Goal: Obtain resource: Download file/media

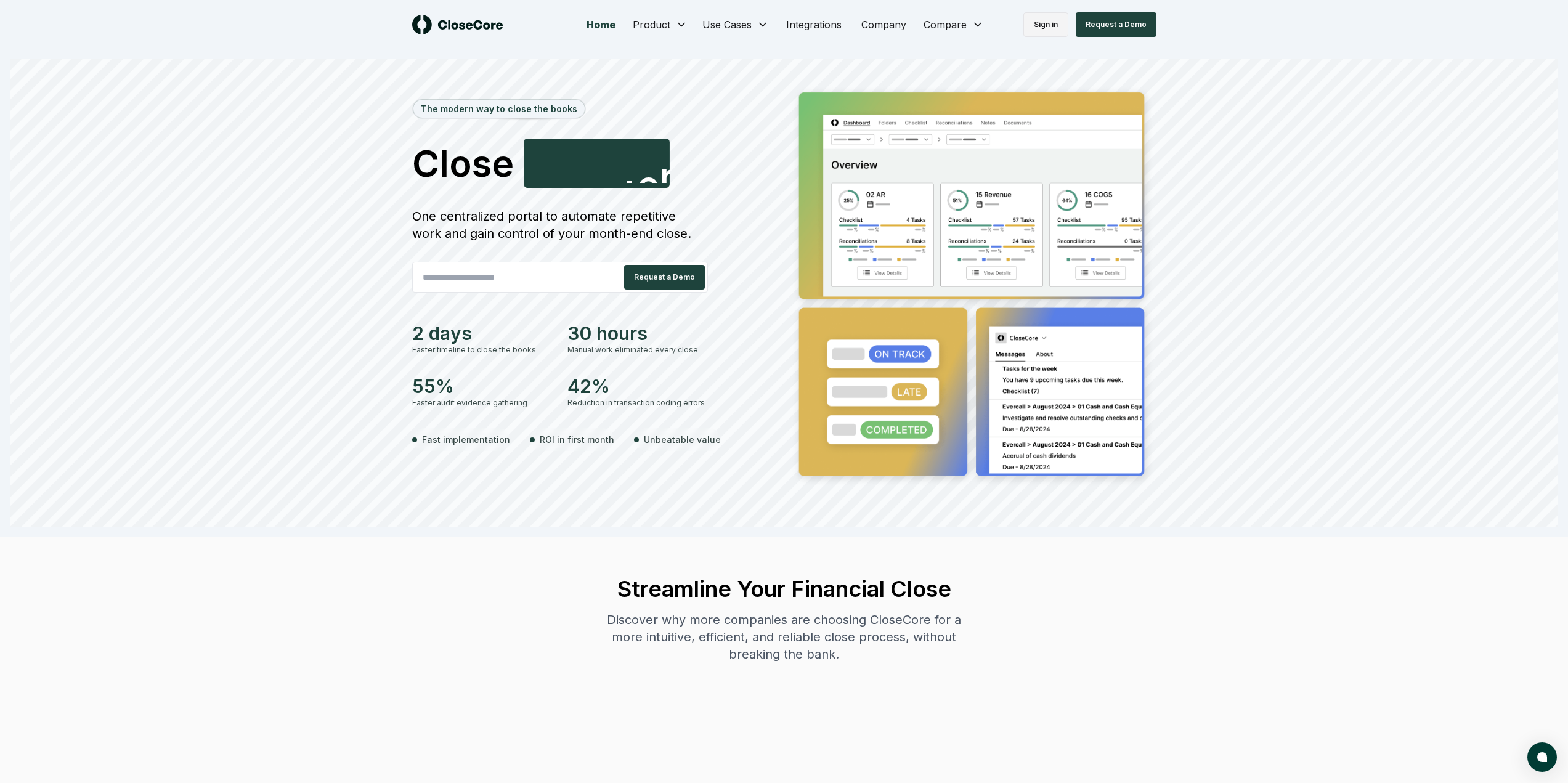
click at [1038, 26] on link "Sign in" at bounding box center [1045, 25] width 45 height 25
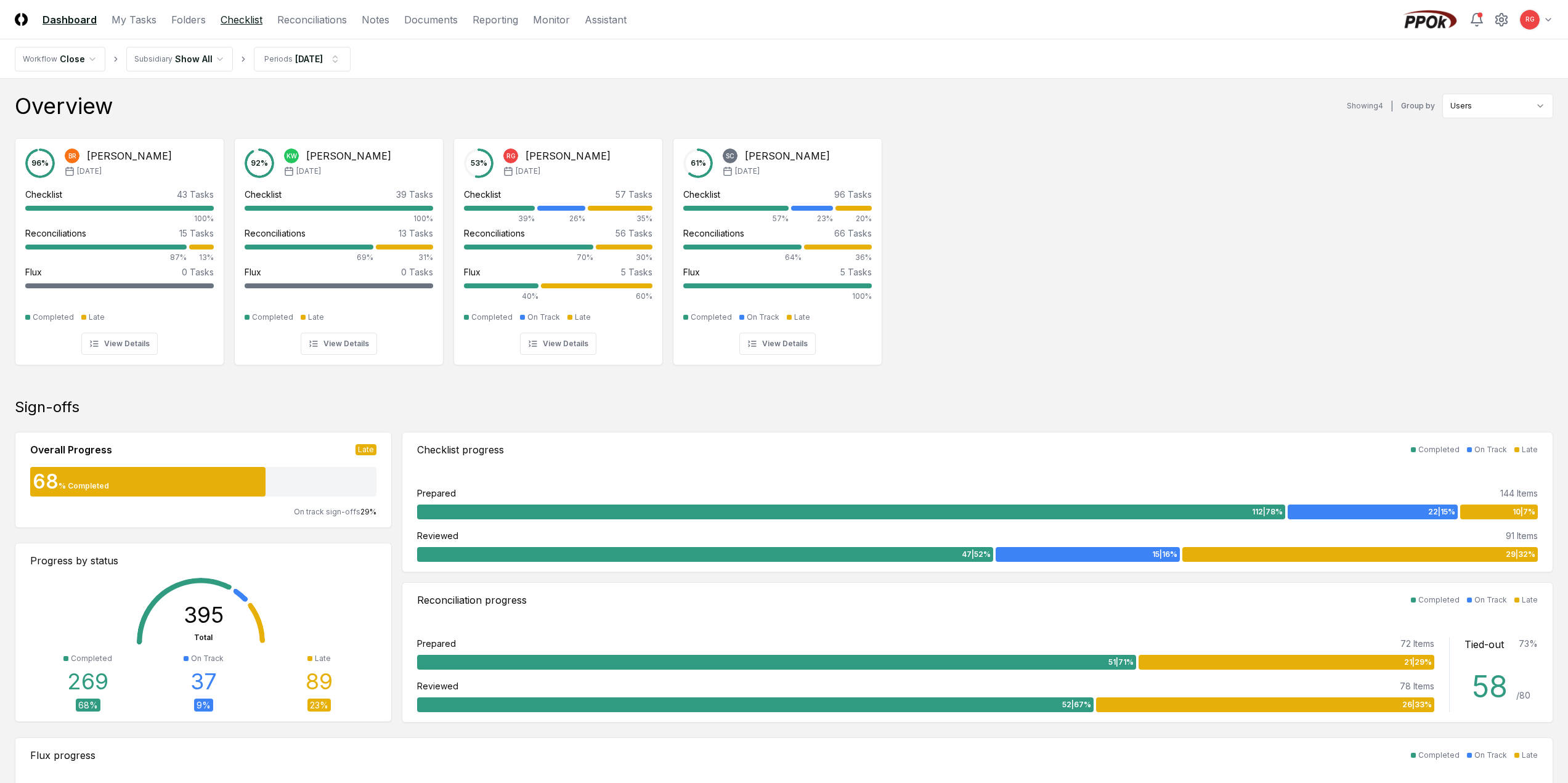
click at [251, 24] on link "Checklist" at bounding box center [241, 20] width 42 height 15
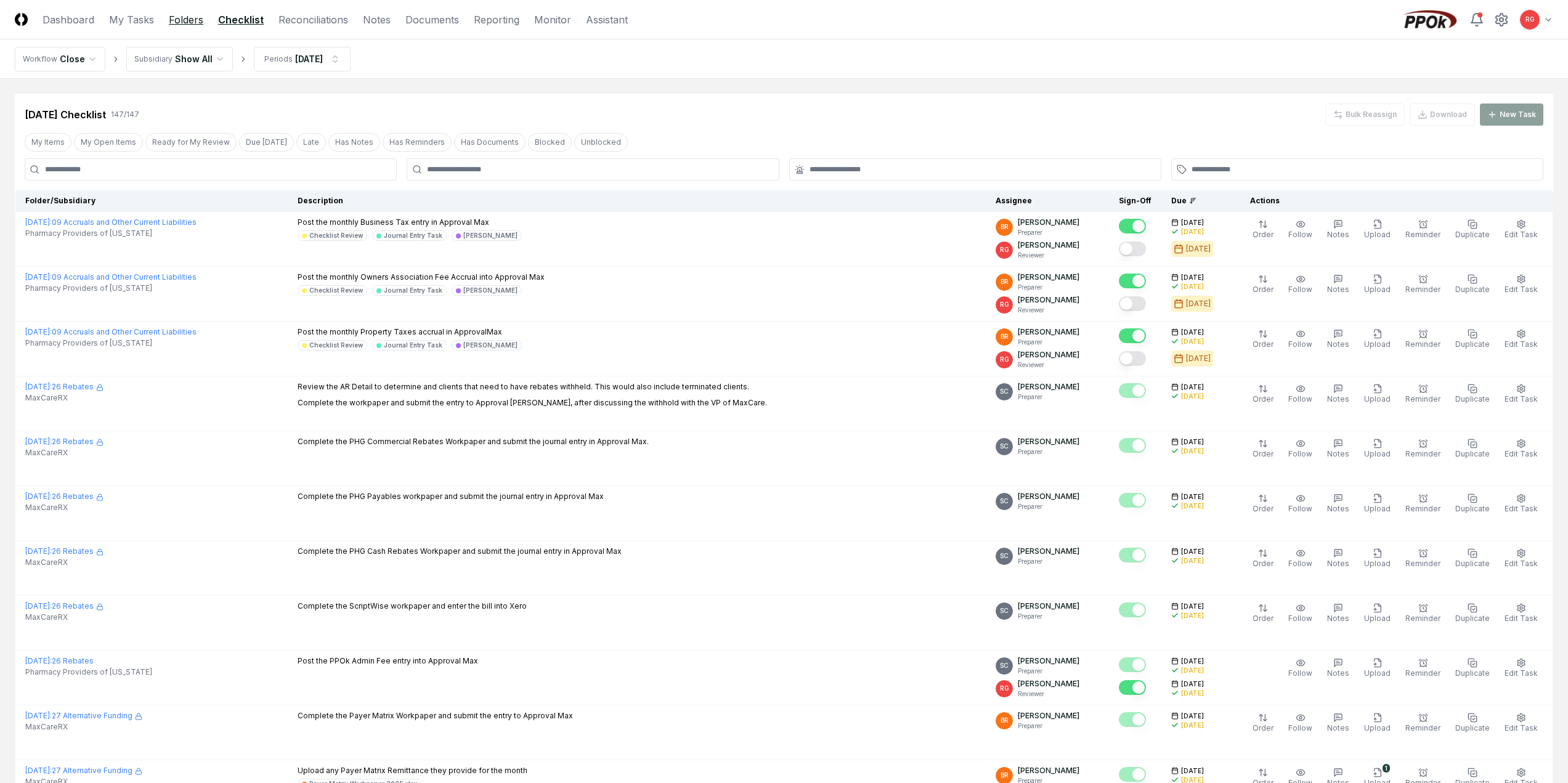
click at [181, 18] on link "Folders" at bounding box center [186, 20] width 35 height 15
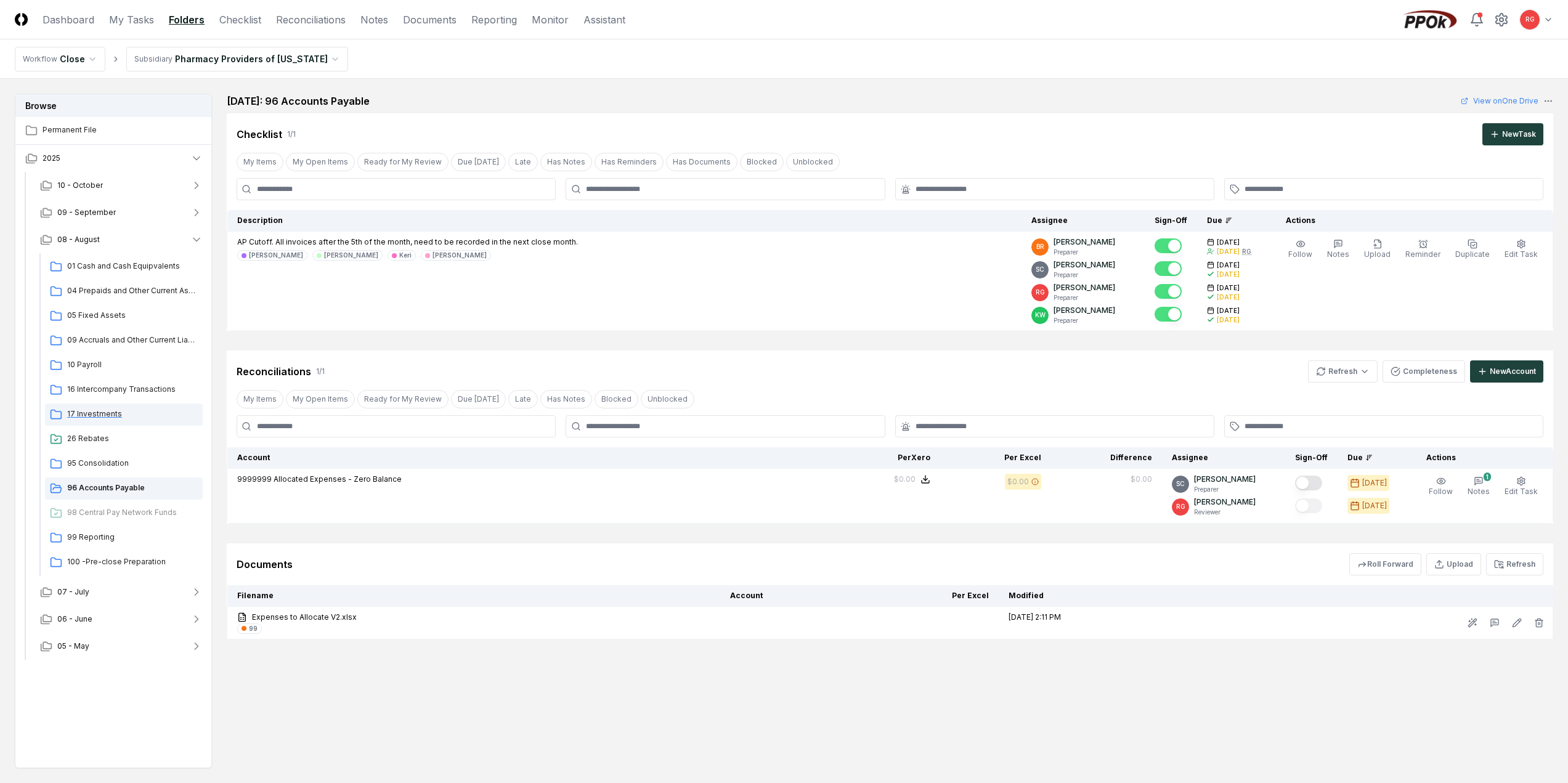
click at [110, 414] on span "17 Investments" at bounding box center [132, 414] width 131 height 11
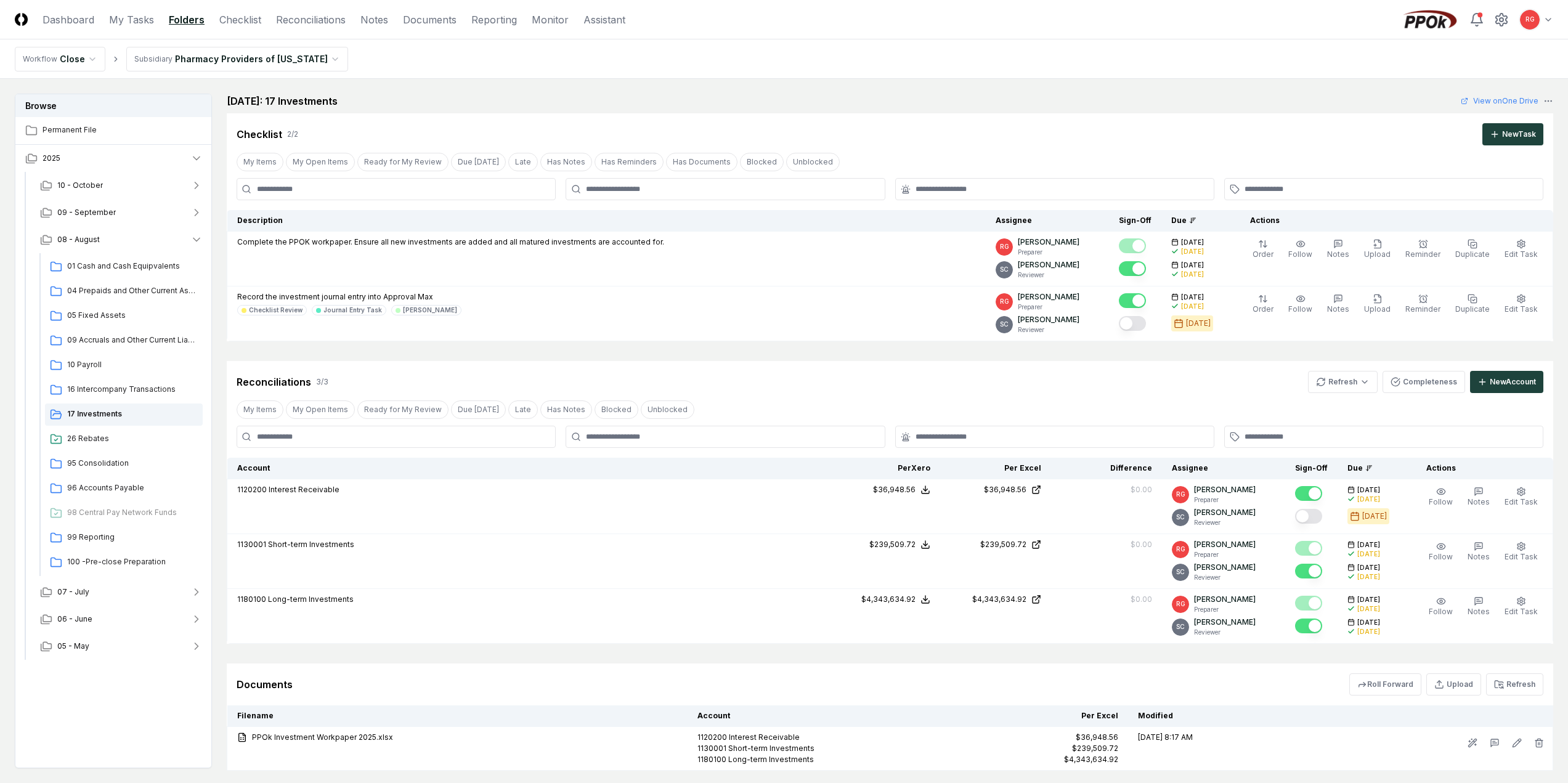
click at [219, 57] on html "CloseCore Dashboard My Tasks Folders Checklist Reconciliations Notes Documents …" at bounding box center [784, 429] width 1568 height 859
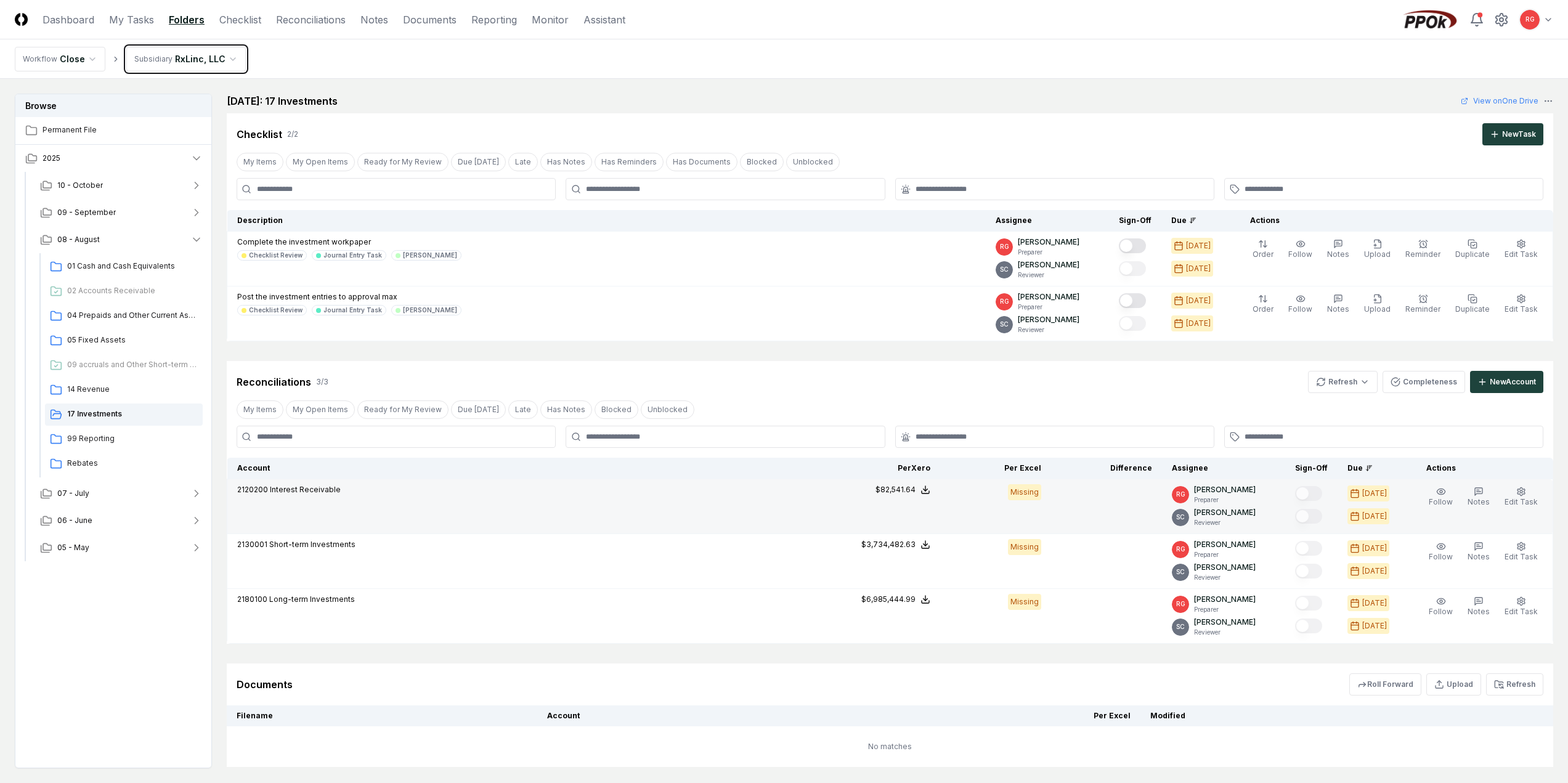
scroll to position [74, 0]
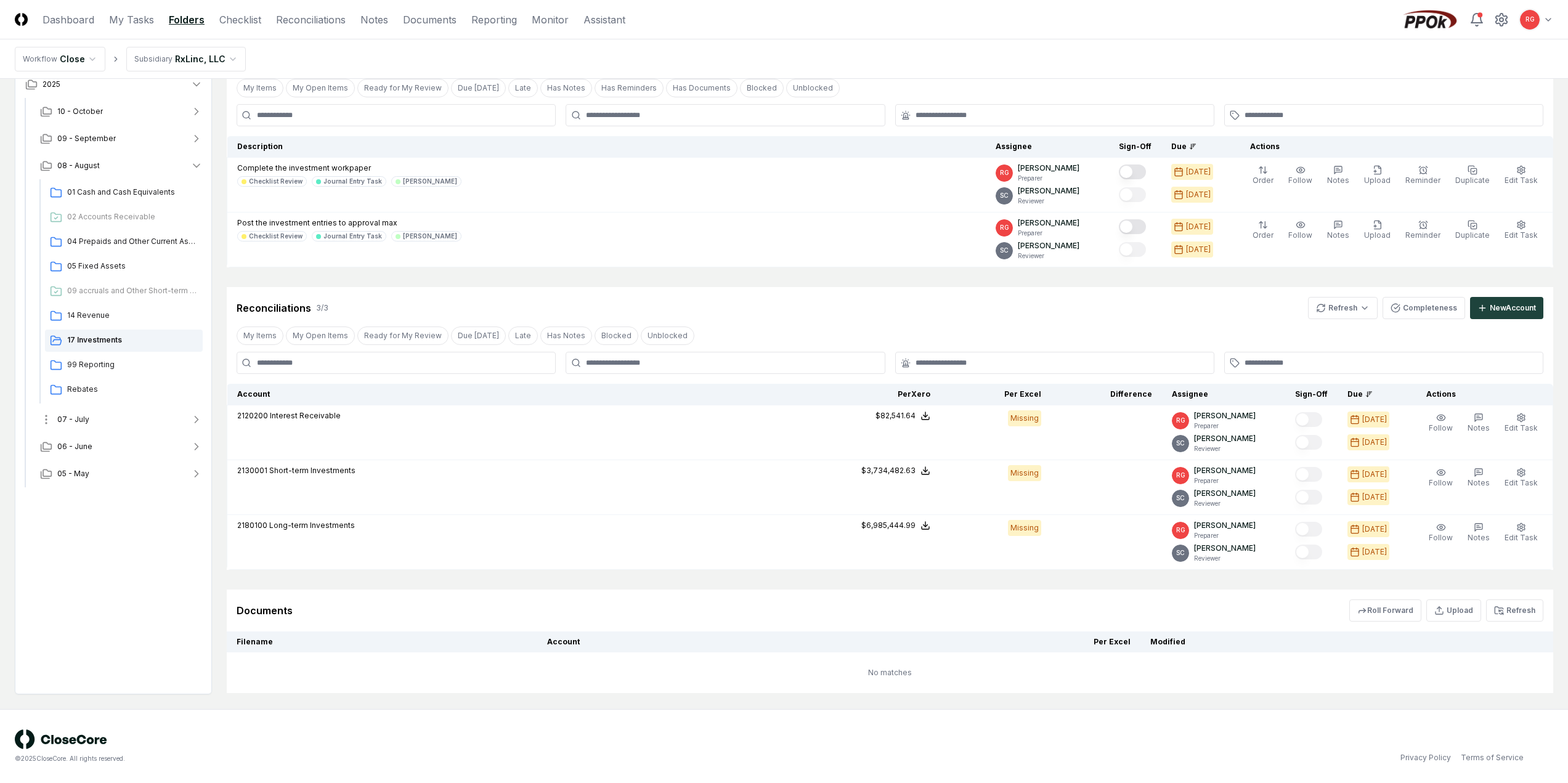
click at [90, 421] on button "07 - July" at bounding box center [121, 419] width 182 height 27
click at [93, 589] on span "17 Investments" at bounding box center [132, 594] width 131 height 11
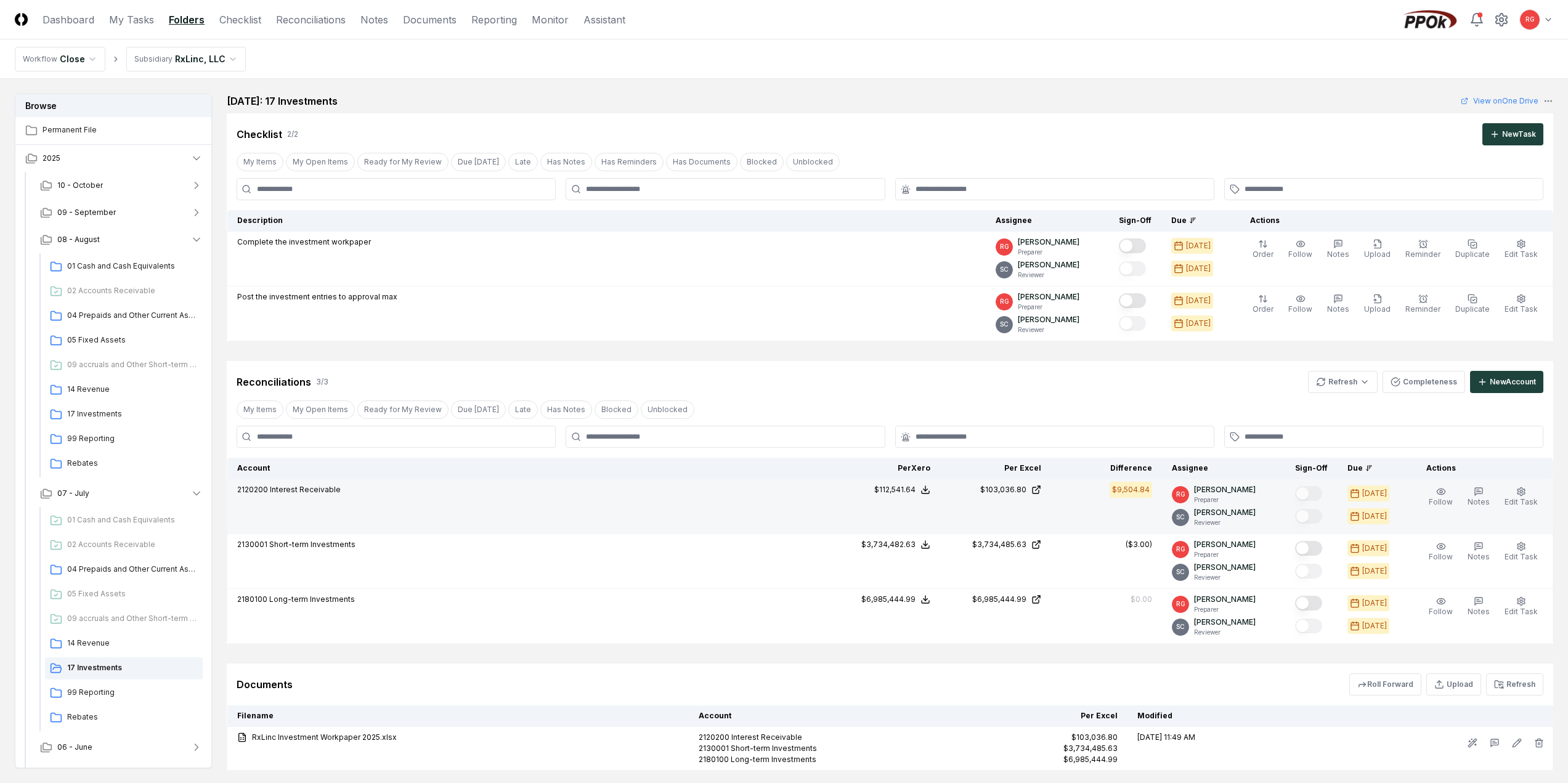
scroll to position [76, 0]
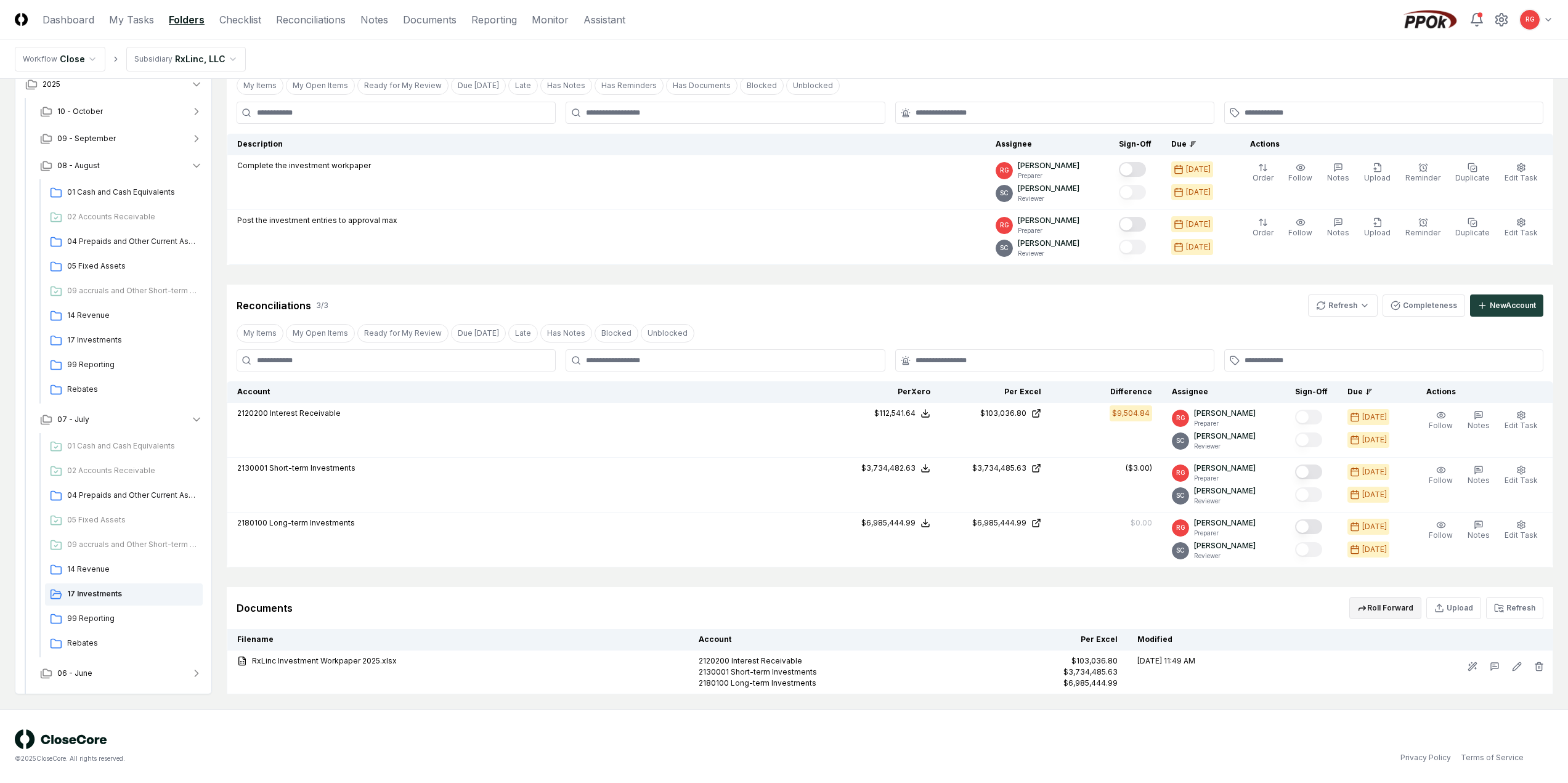
click at [1378, 613] on button "Roll Forward" at bounding box center [1386, 608] width 72 height 22
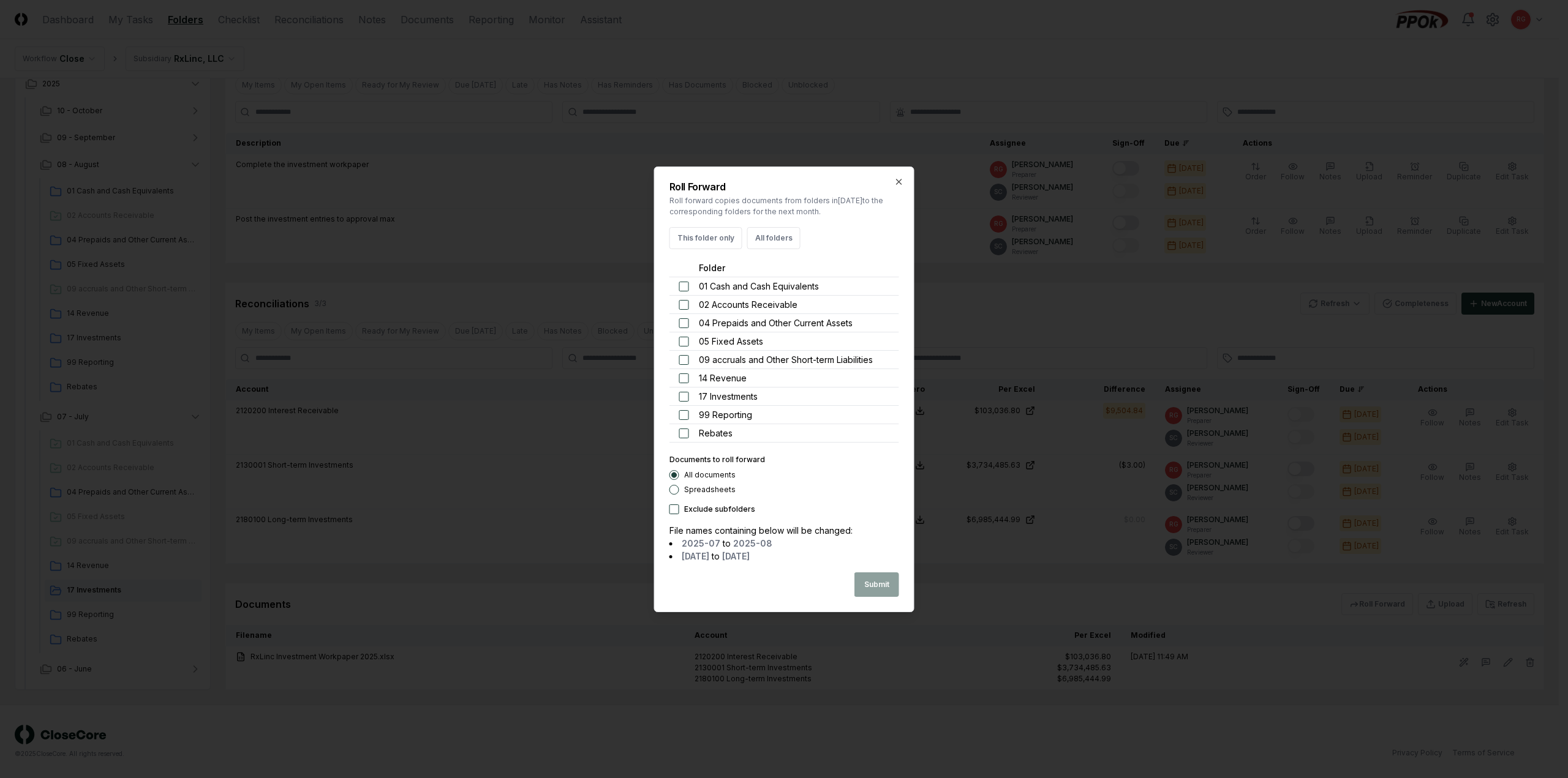
click at [684, 400] on button "button" at bounding box center [684, 396] width 9 height 9
click at [709, 244] on button "This folder only" at bounding box center [706, 238] width 73 height 22
click at [709, 236] on button "This folder only" at bounding box center [706, 238] width 73 height 22
click at [880, 577] on button "Submit" at bounding box center [876, 585] width 45 height 25
click at [899, 179] on icon "button" at bounding box center [899, 181] width 9 height 9
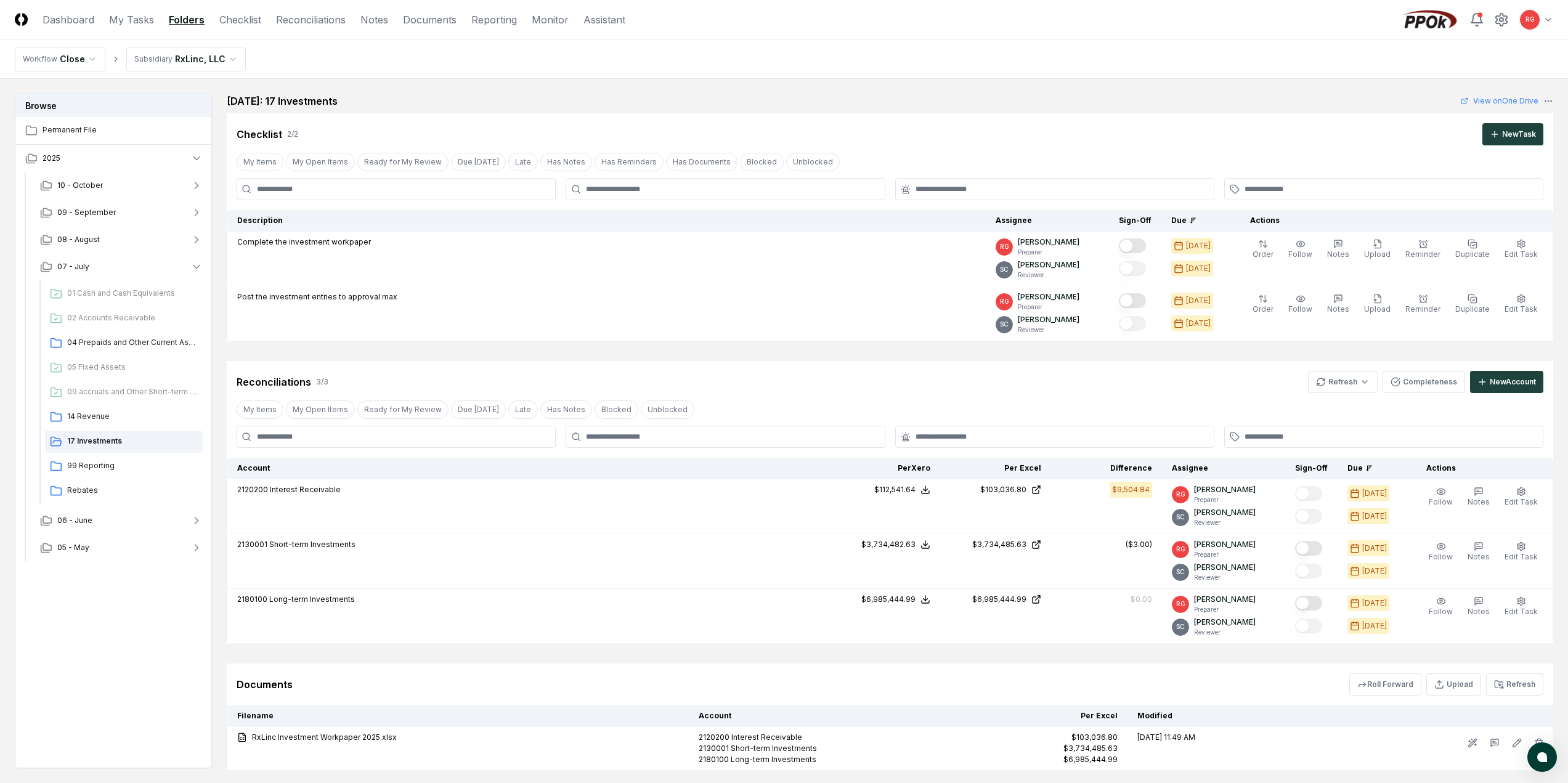
scroll to position [76, 0]
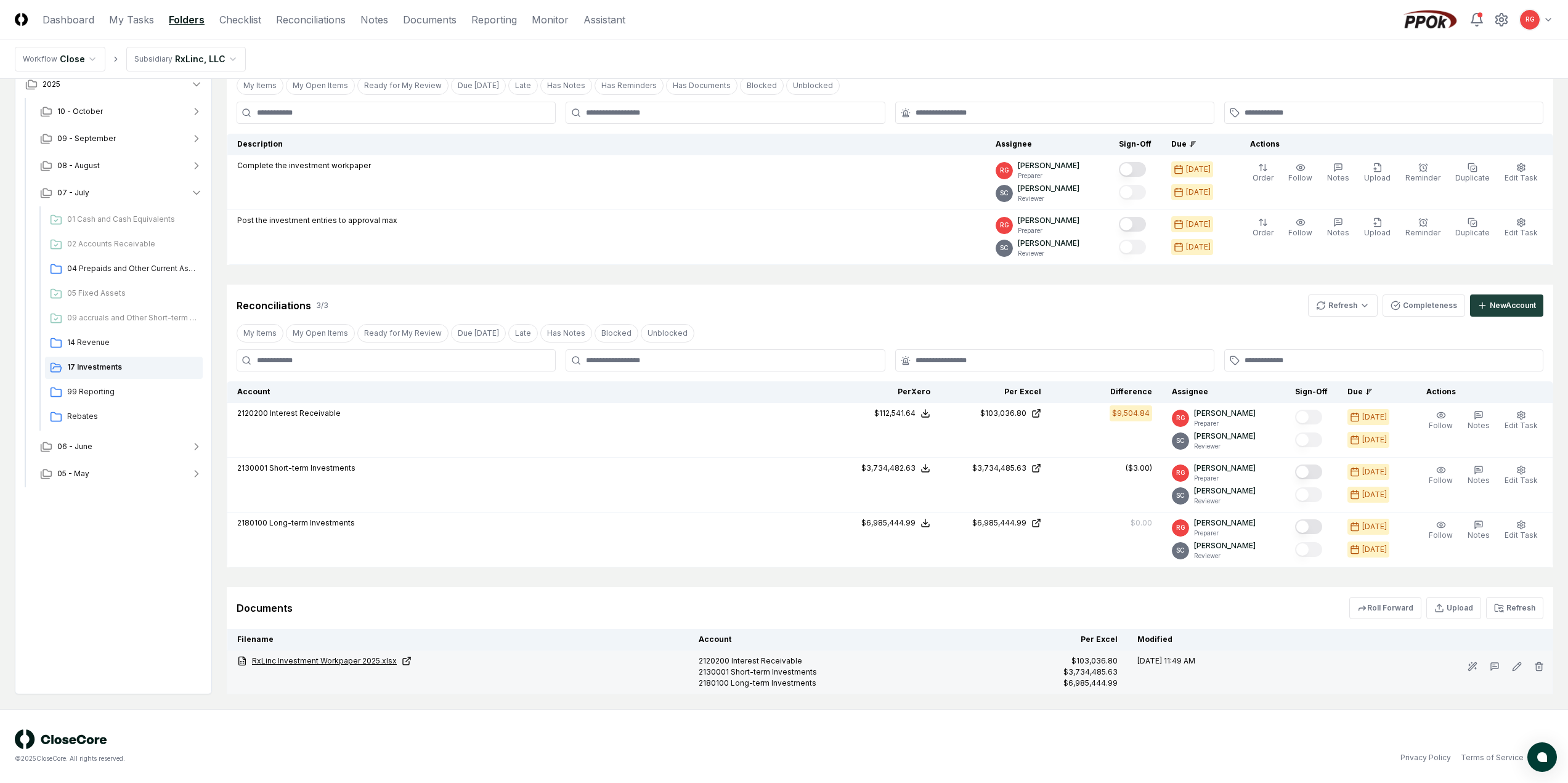
click at [334, 664] on link "RxLinc Investment Workpaper 2025.xlsx" at bounding box center [458, 661] width 442 height 11
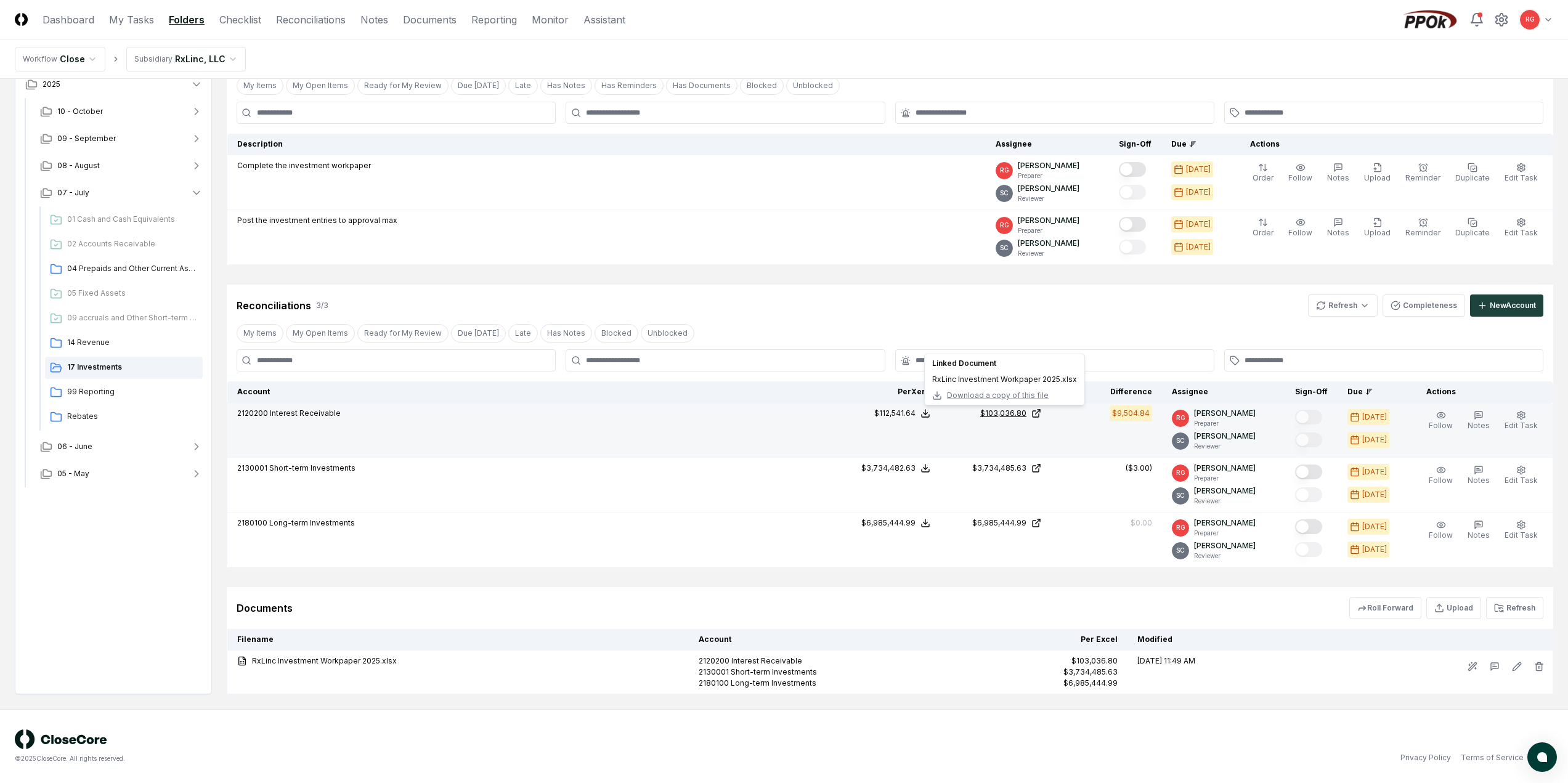
click at [1042, 413] on icon at bounding box center [1036, 413] width 10 height 10
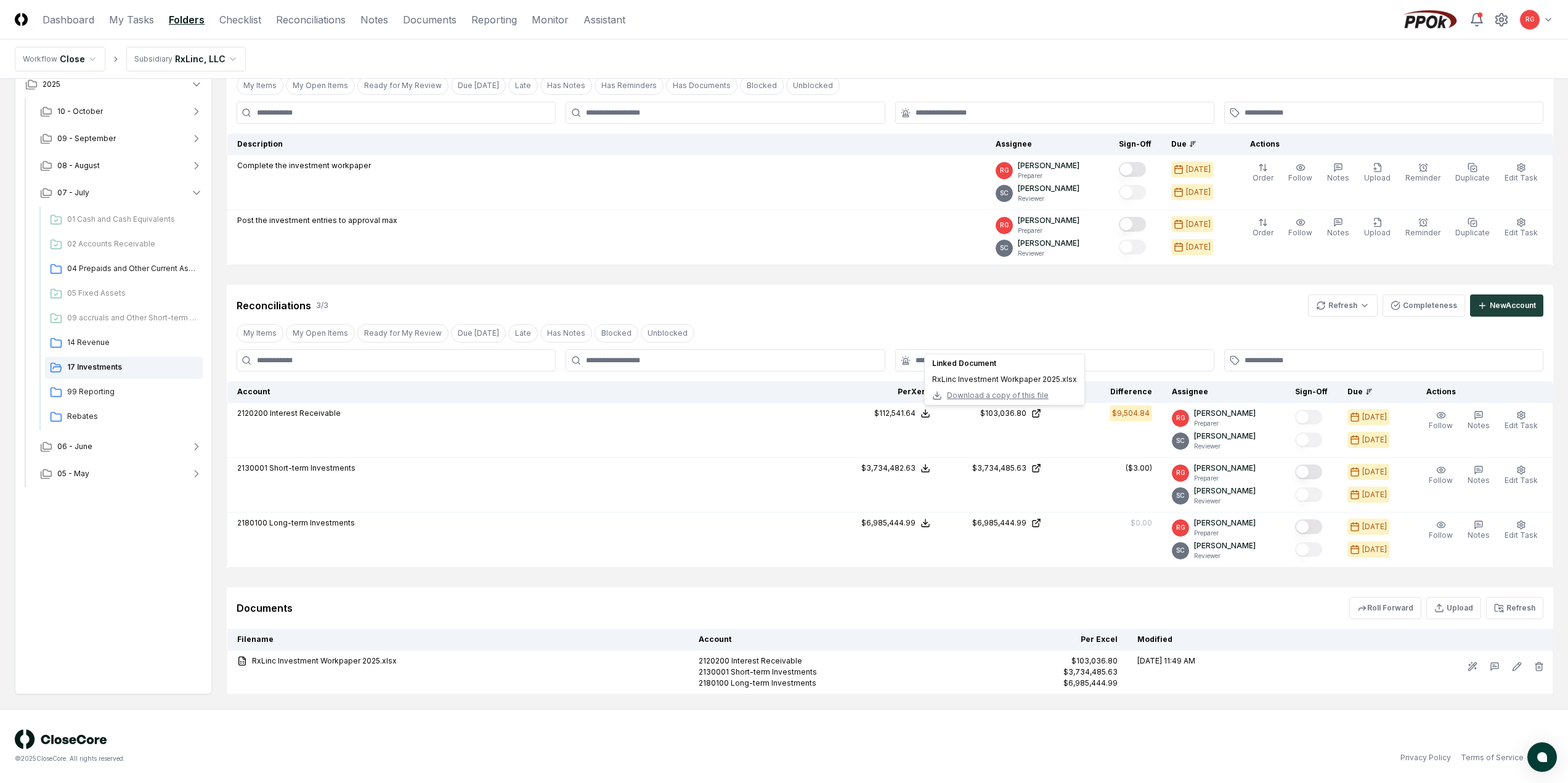
scroll to position [0, 0]
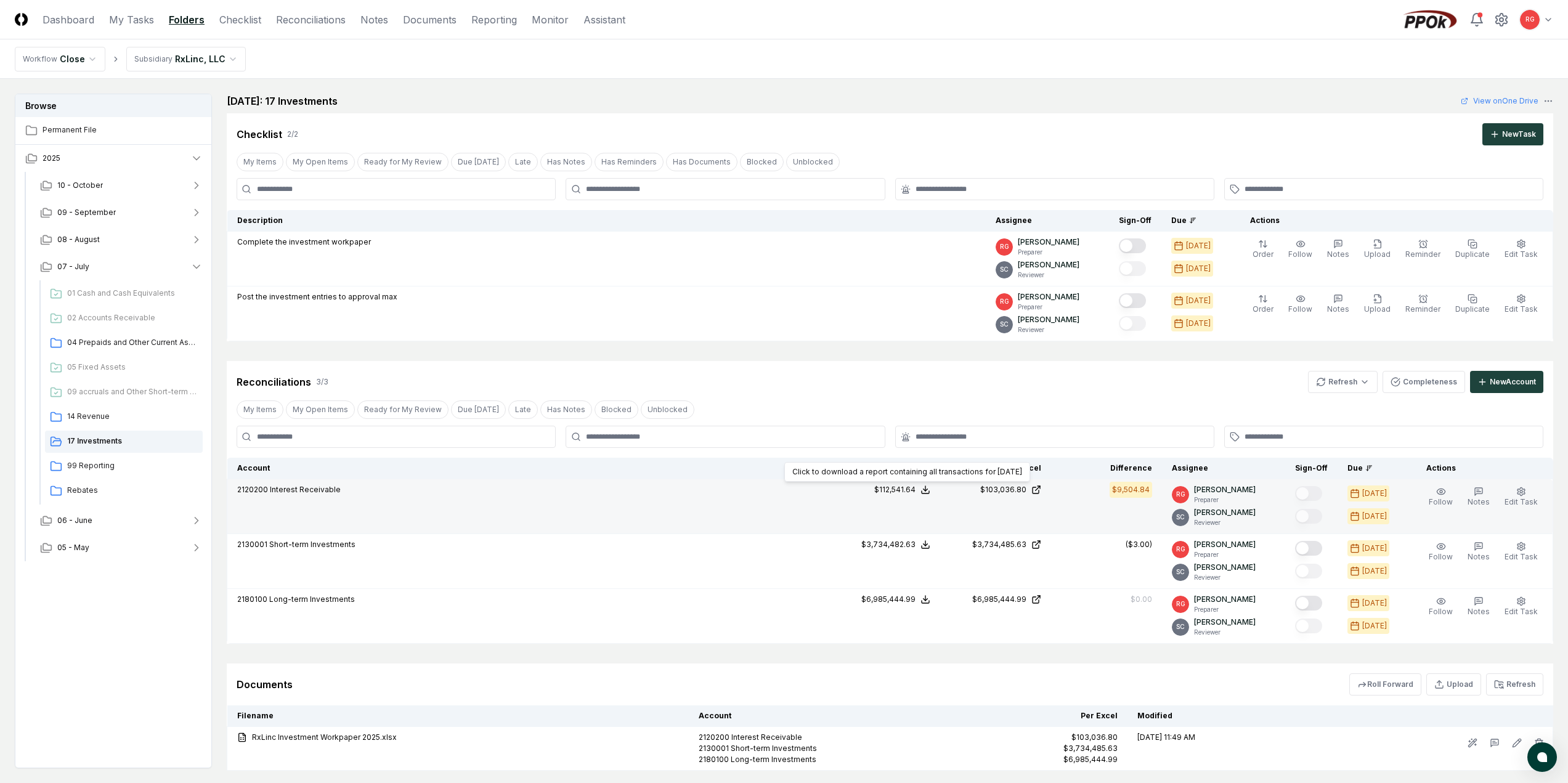
click at [931, 491] on icon at bounding box center [925, 490] width 10 height 10
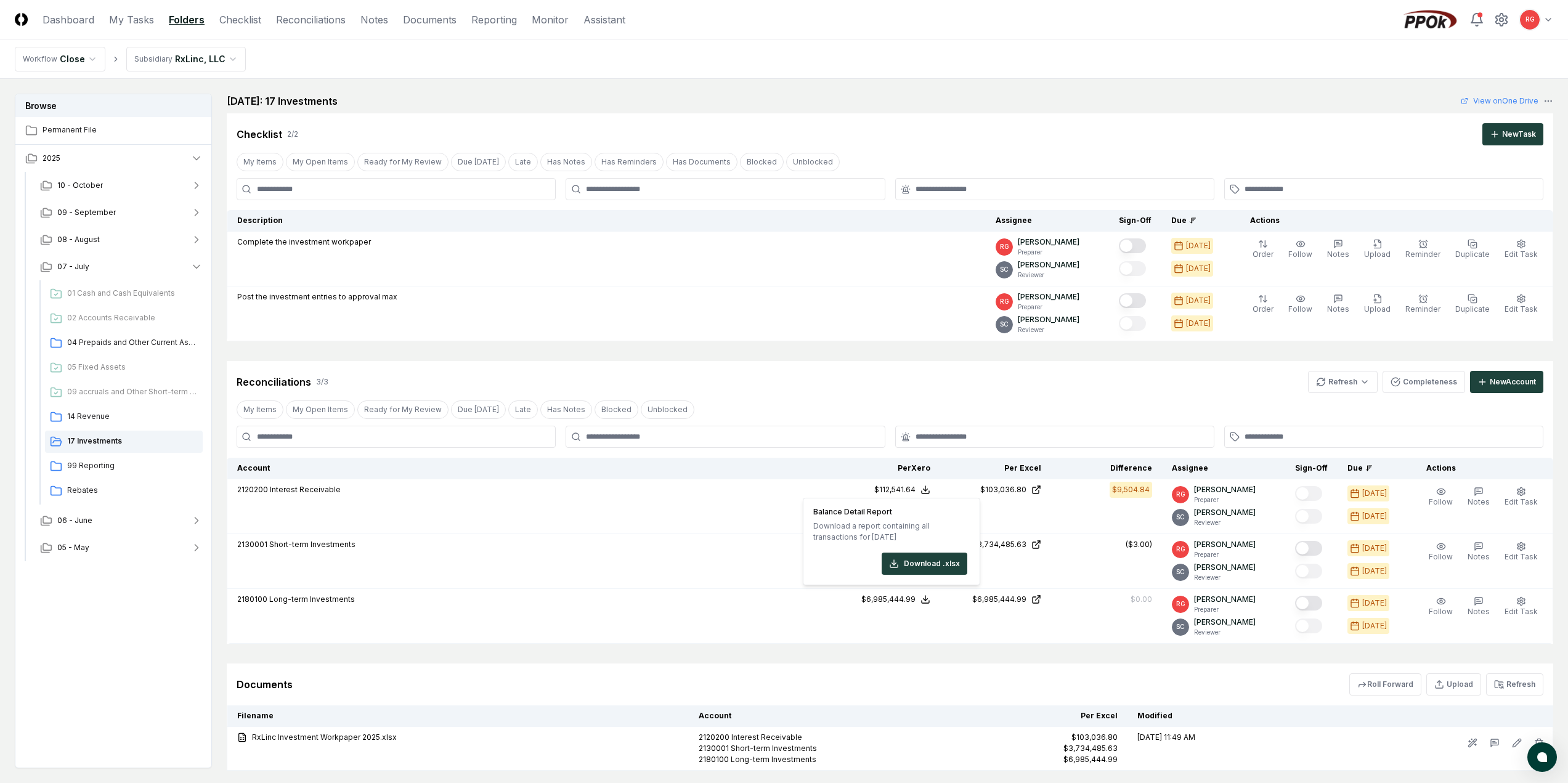
click at [147, 680] on div "Browse Permanent File 2025 10 - October 09 - September 08 - August 07 - July 01…" at bounding box center [113, 431] width 197 height 675
click at [1403, 682] on button "Roll Forward" at bounding box center [1386, 684] width 72 height 22
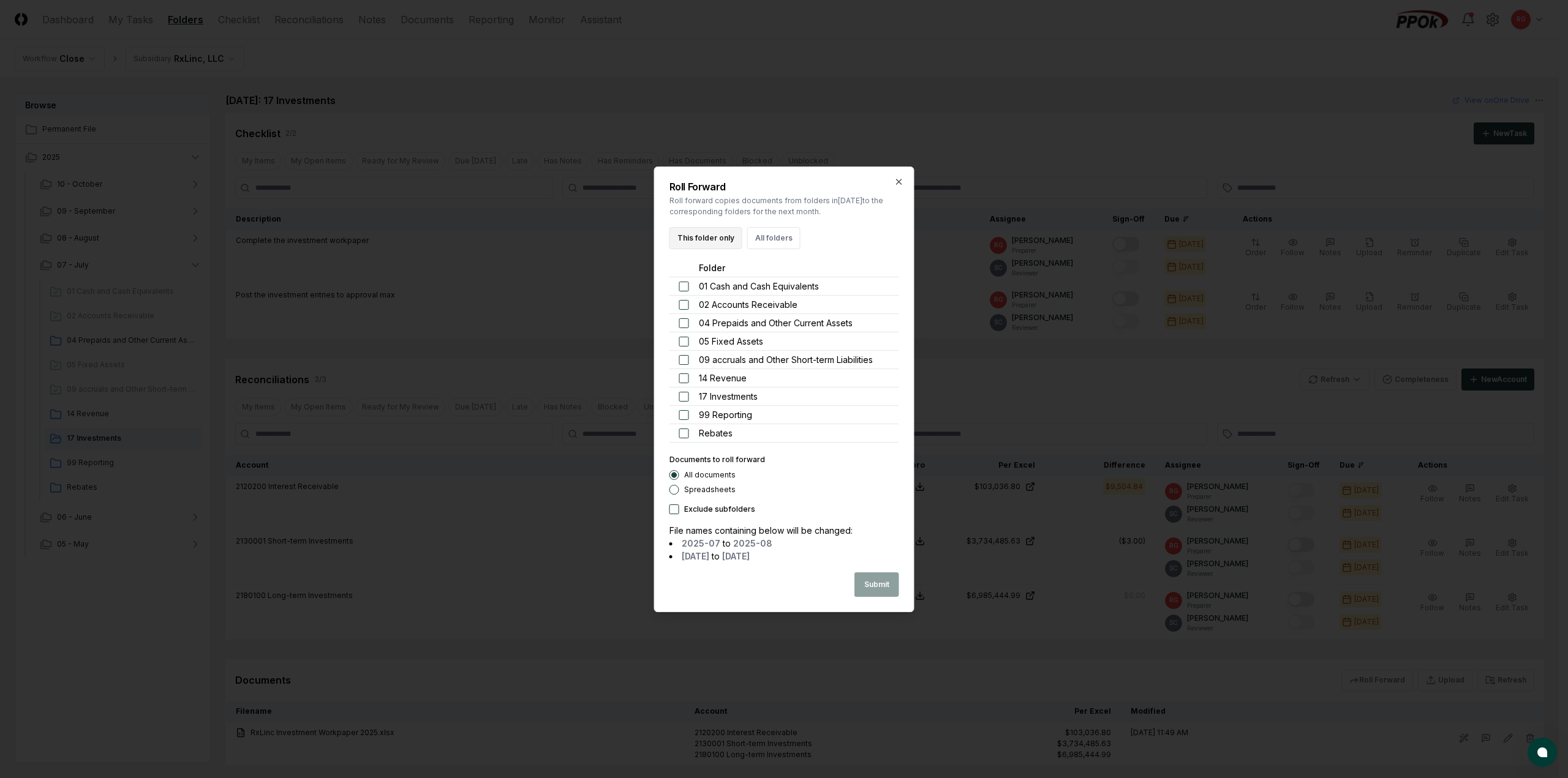
click at [712, 237] on button "This folder only" at bounding box center [706, 238] width 73 height 22
click at [875, 581] on button "Submit" at bounding box center [876, 585] width 45 height 25
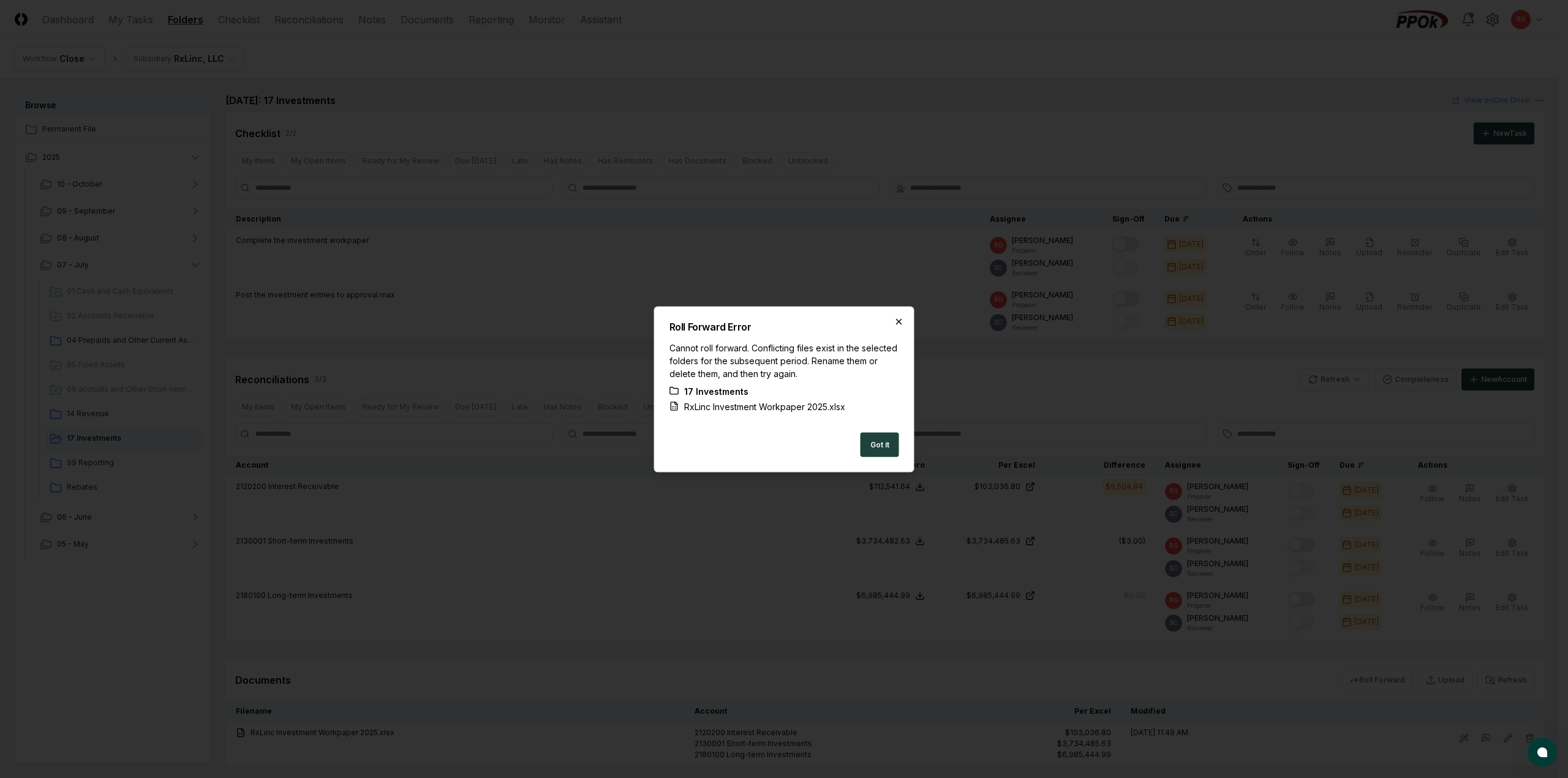
click at [897, 326] on div "Roll Forward Error Cannot roll forward. Conflicting files exist in the selected…" at bounding box center [784, 389] width 260 height 166
click at [901, 321] on icon "button" at bounding box center [899, 321] width 9 height 9
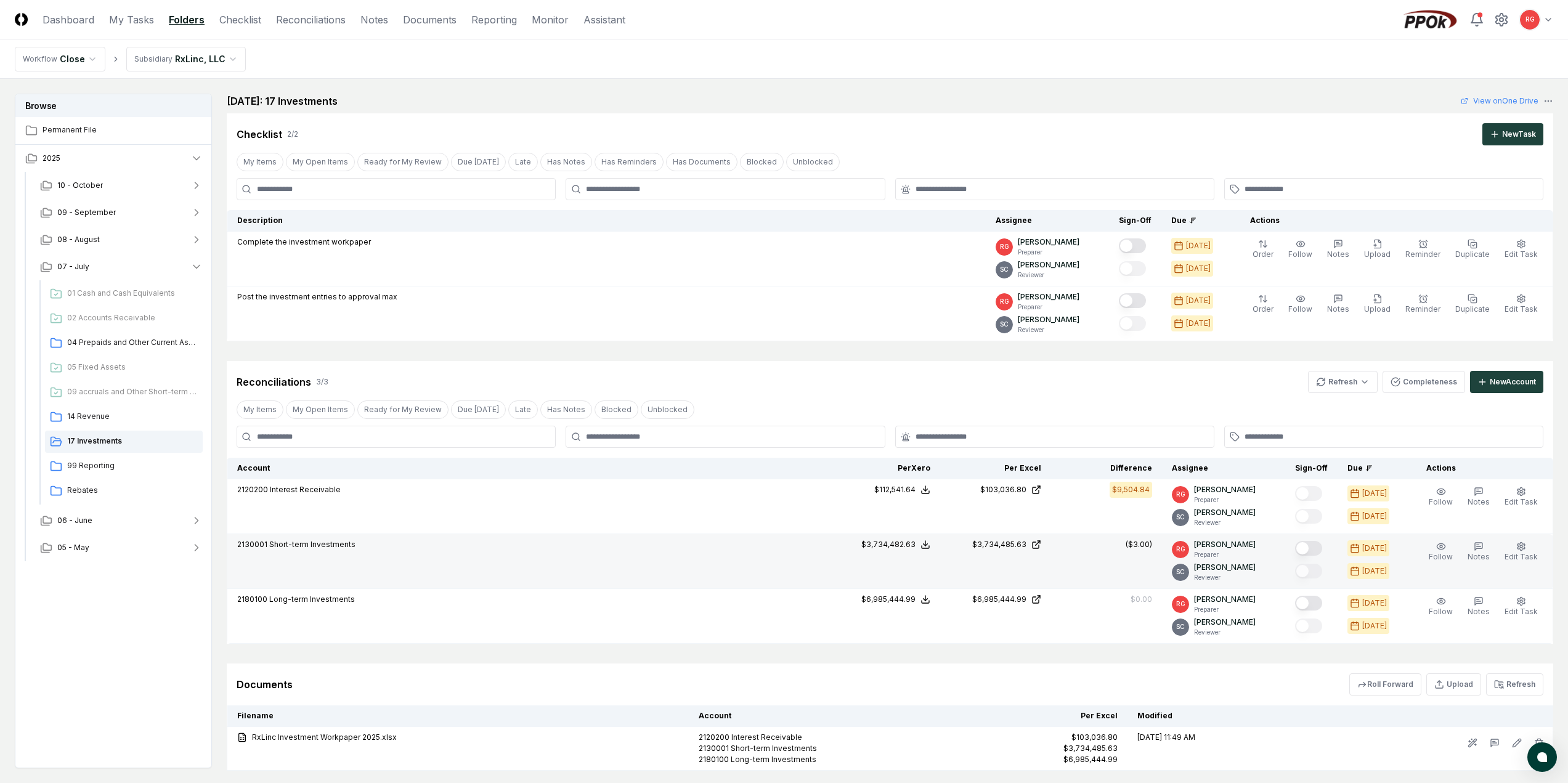
scroll to position [76, 0]
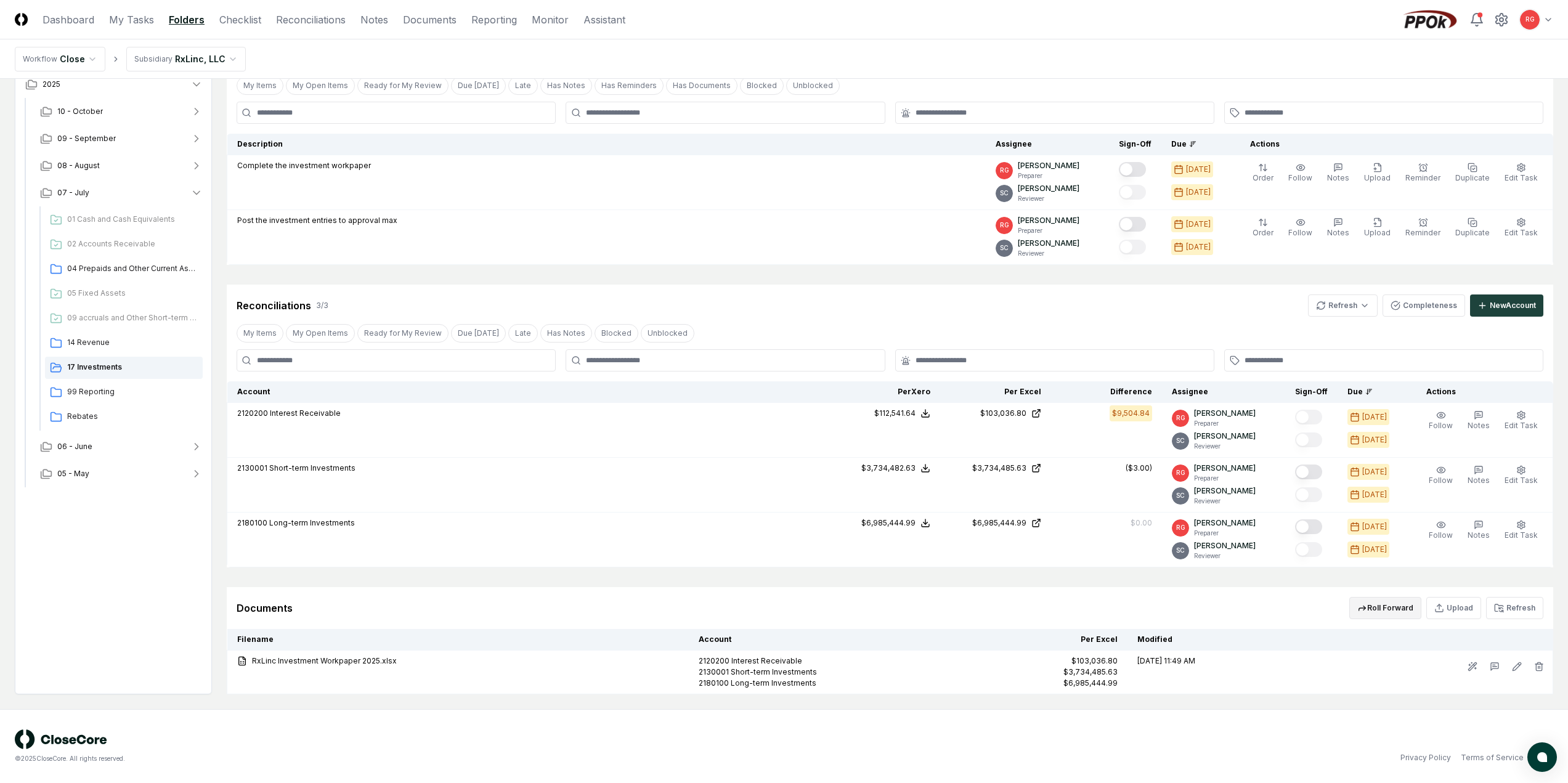
click at [1395, 613] on button "Roll Forward" at bounding box center [1386, 608] width 72 height 22
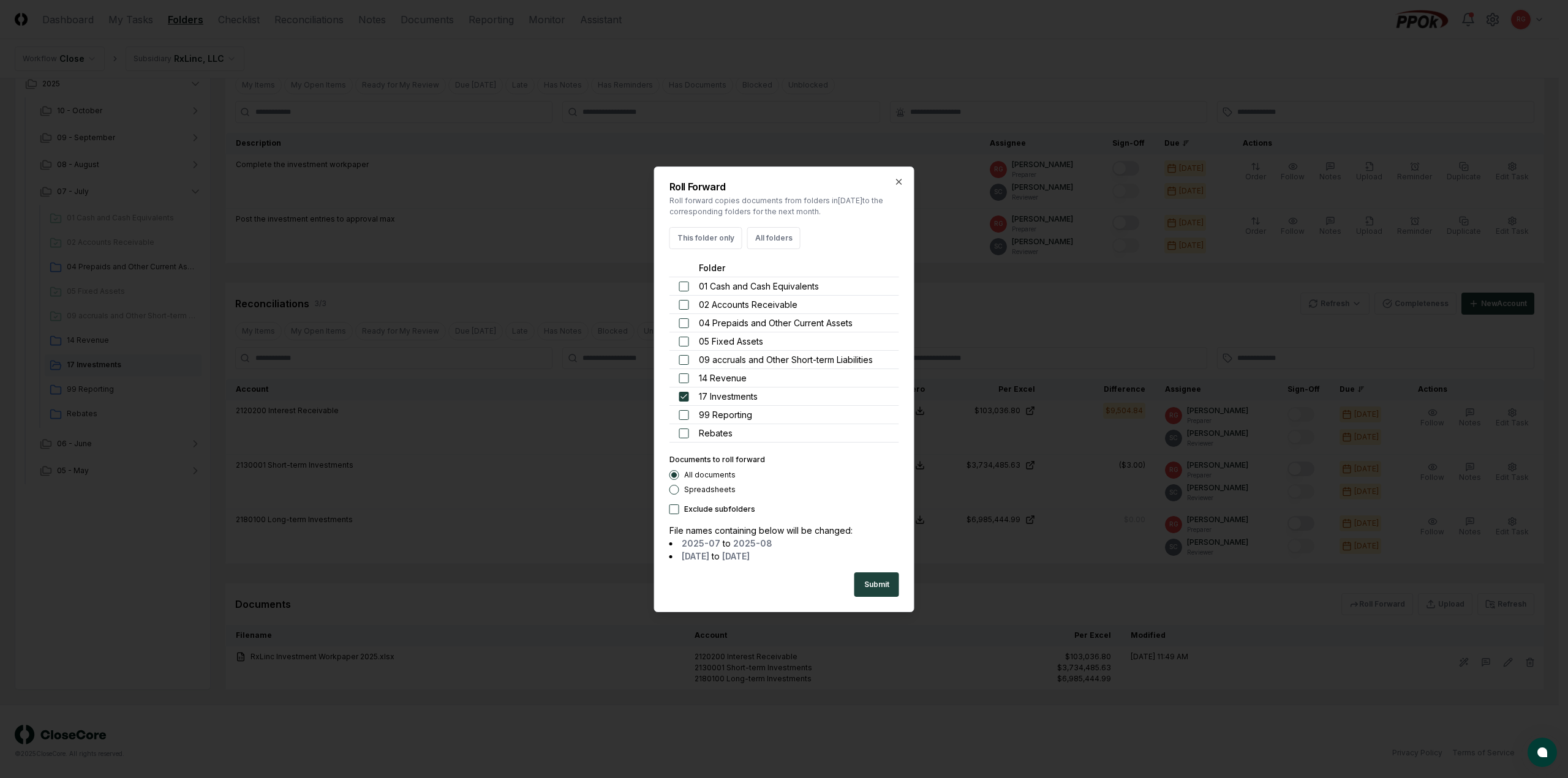
click at [897, 188] on h2 "Roll Forward" at bounding box center [784, 186] width 229 height 9
click at [891, 179] on div "Roll Forward Roll forward copies documents from folders in July 2025 to the cor…" at bounding box center [784, 389] width 260 height 446
click at [899, 180] on icon "button" at bounding box center [899, 181] width 9 height 9
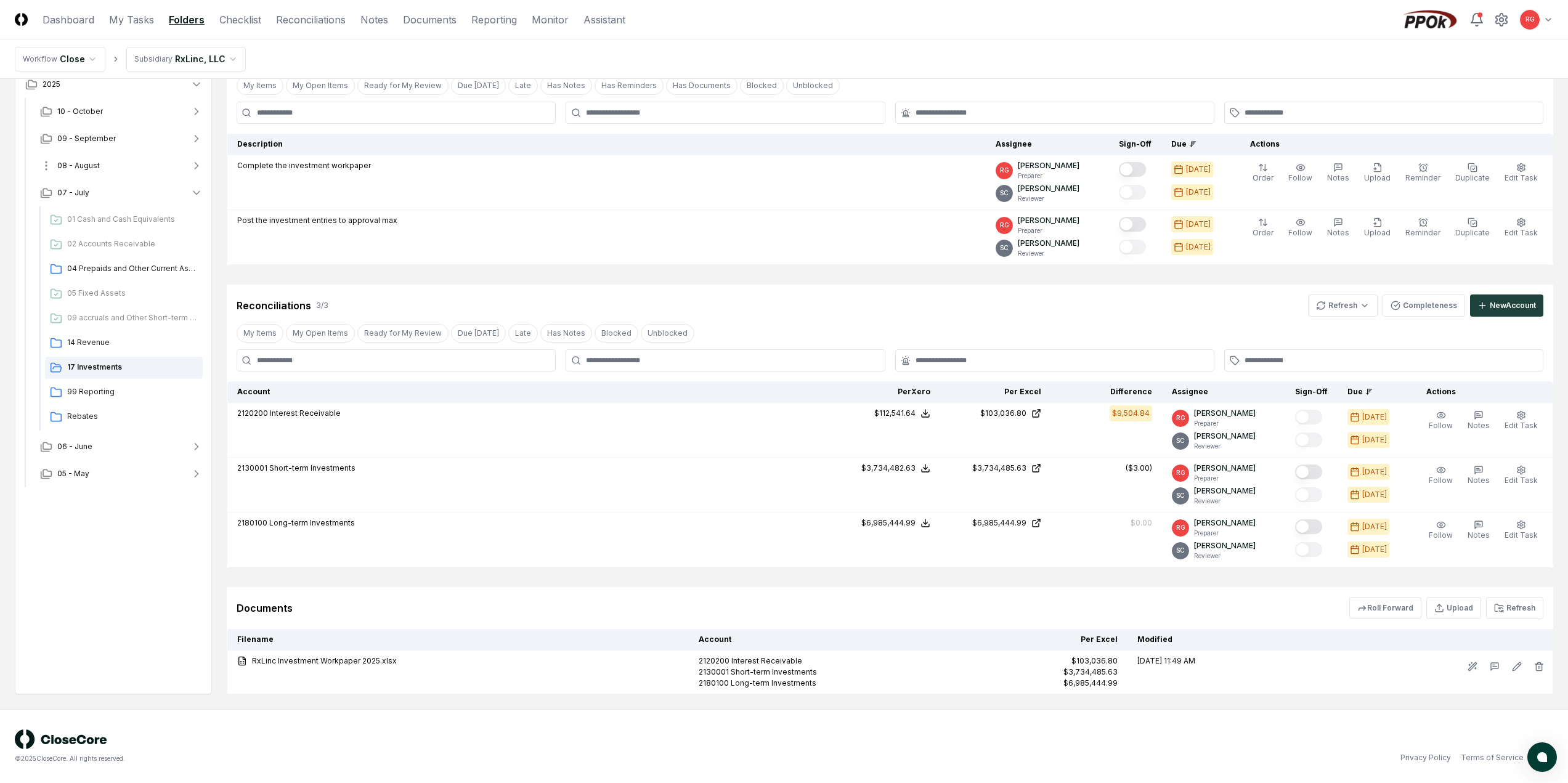
click at [78, 168] on span "08 - August" at bounding box center [79, 165] width 43 height 11
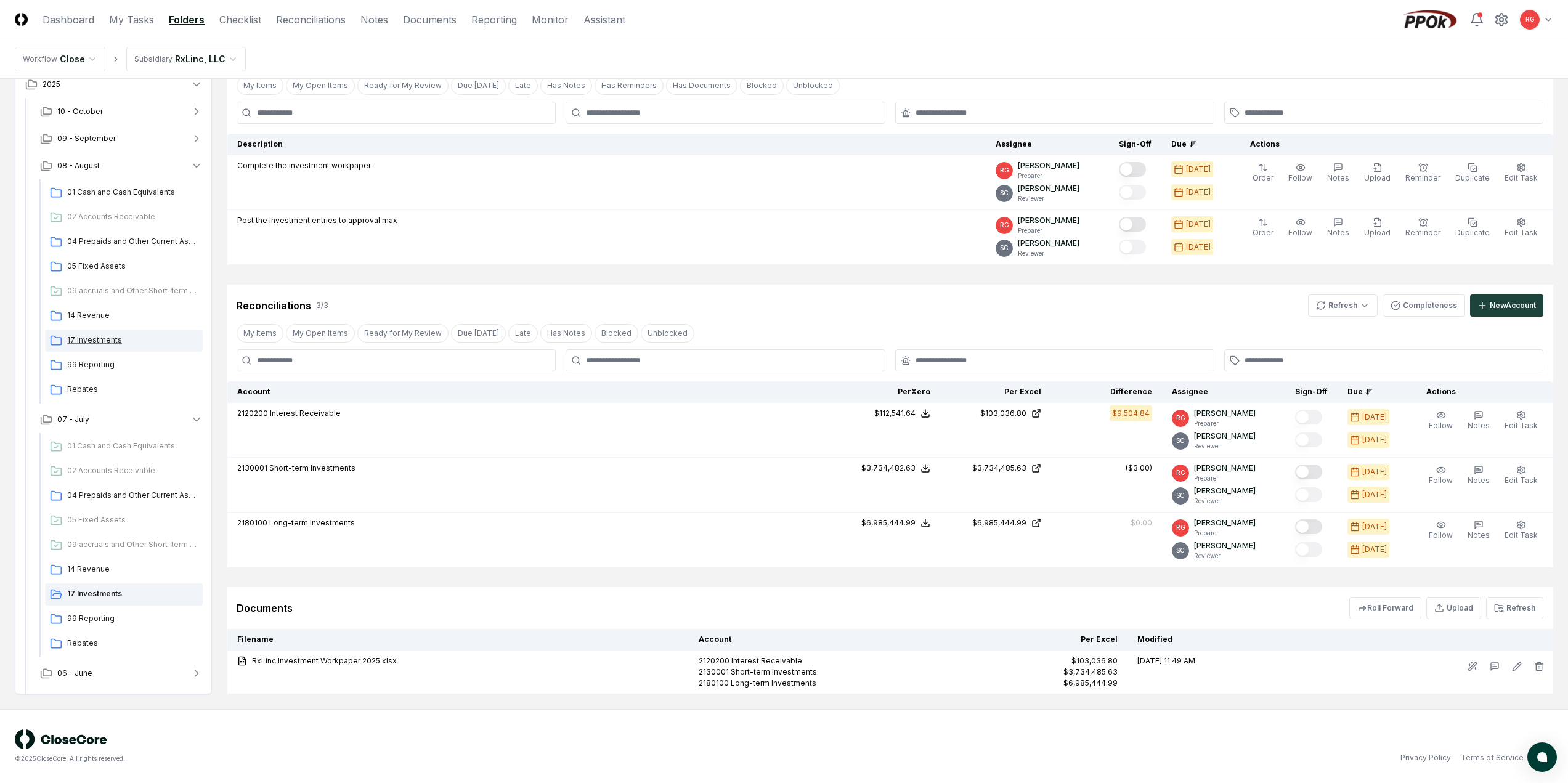
click at [93, 347] on div "17 Investments" at bounding box center [123, 340] width 158 height 22
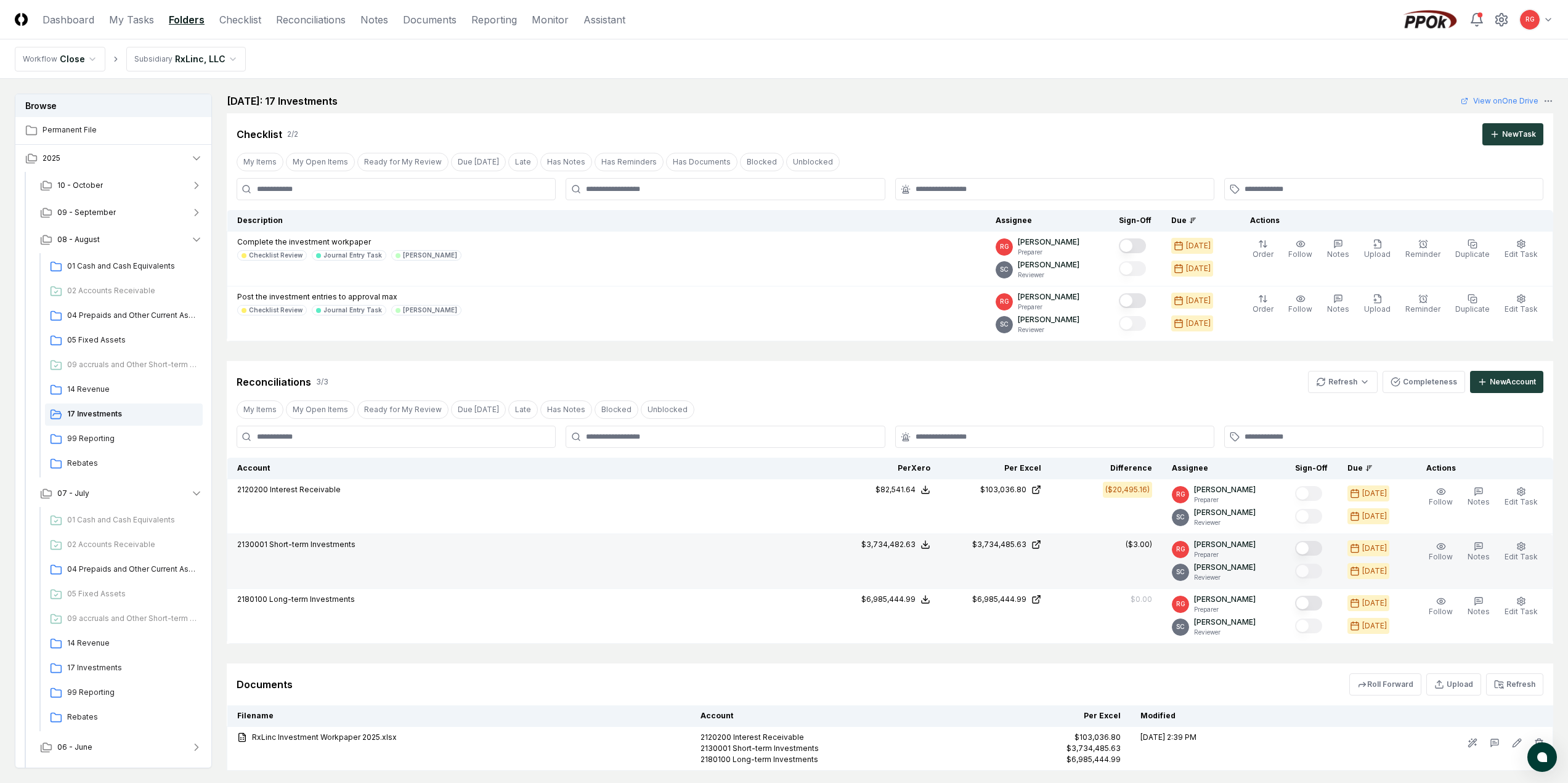
scroll to position [76, 0]
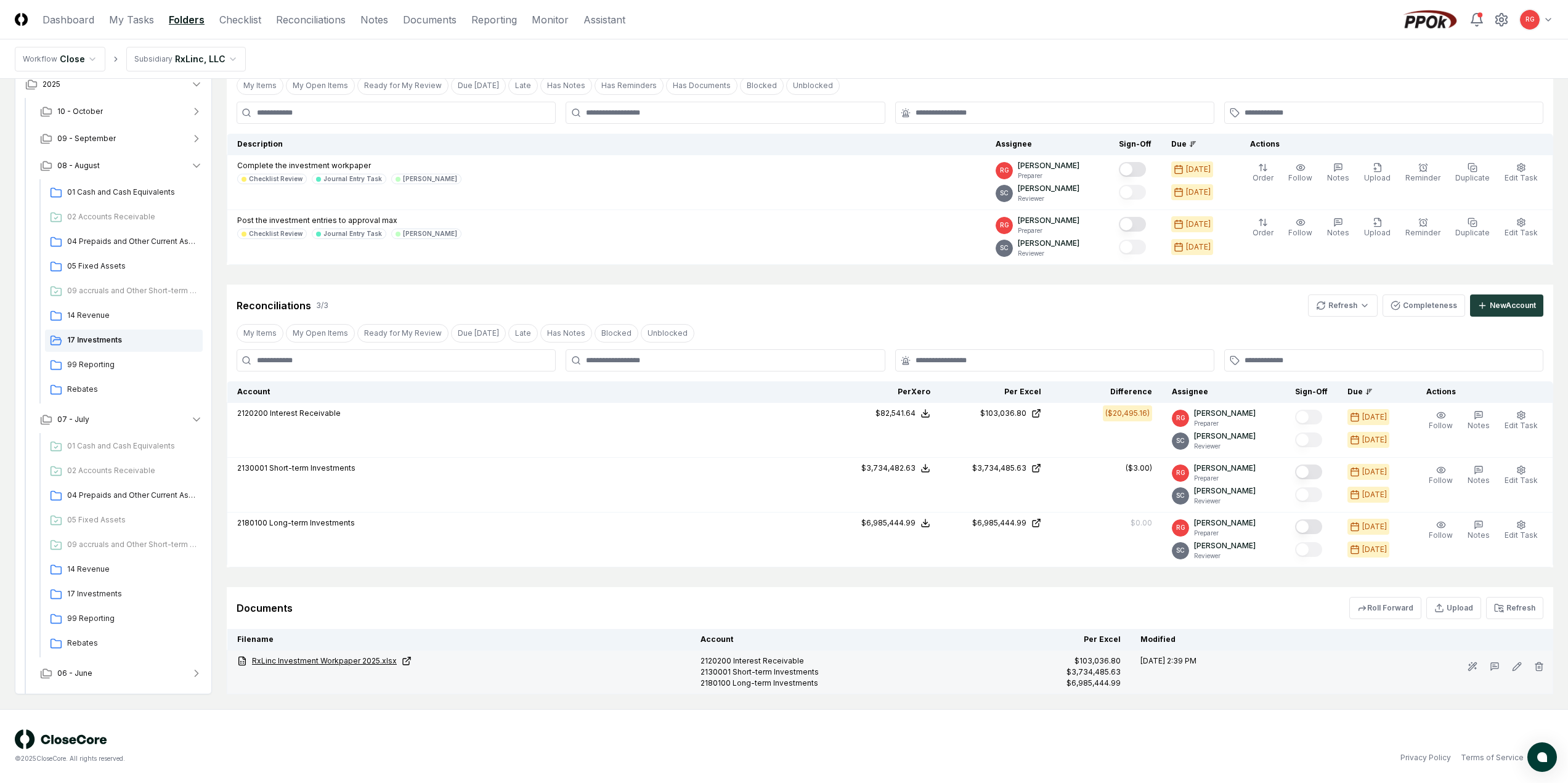
click at [352, 665] on link "RxLinc Investment Workpaper 2025.xlsx" at bounding box center [459, 661] width 444 height 11
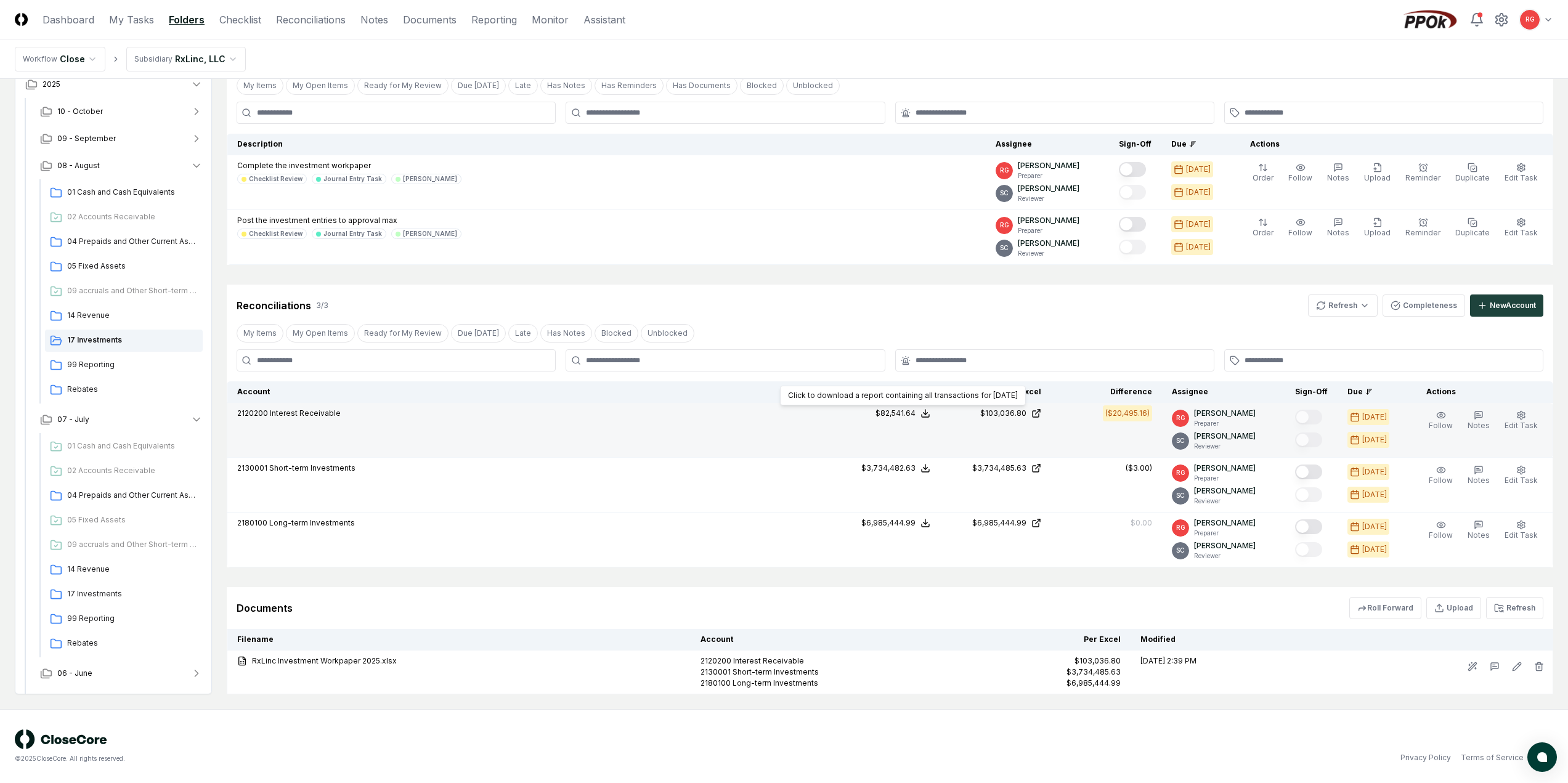
click at [926, 414] on line at bounding box center [926, 412] width 0 height 5
click at [923, 487] on button "Download .xlsx" at bounding box center [925, 487] width 86 height 22
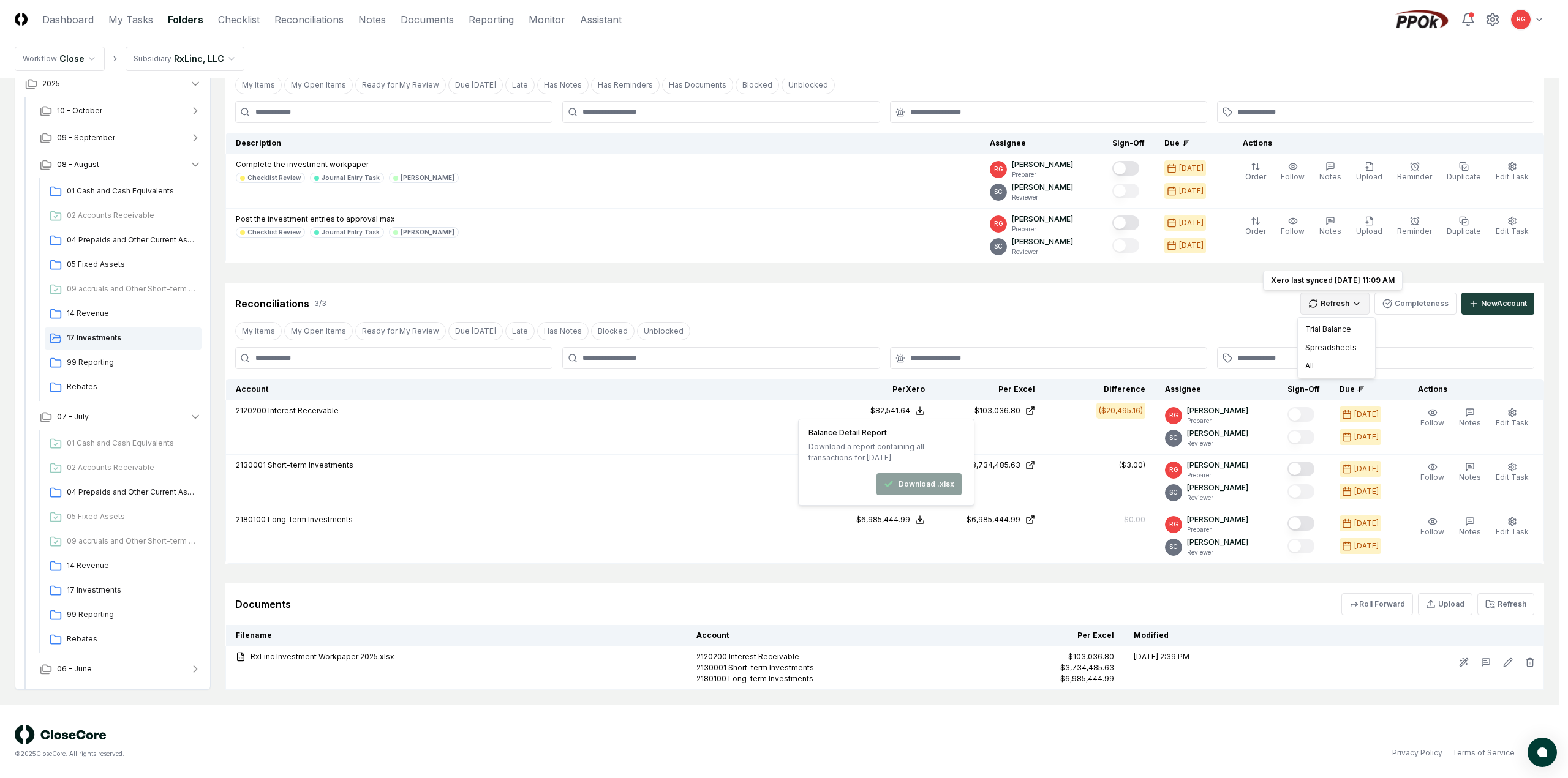
click at [1331, 312] on html "CloseCore Dashboard My Tasks Folders Checklist Reconciliations Notes Documents …" at bounding box center [784, 351] width 1568 height 854
click at [1325, 366] on div "All" at bounding box center [1336, 366] width 72 height 18
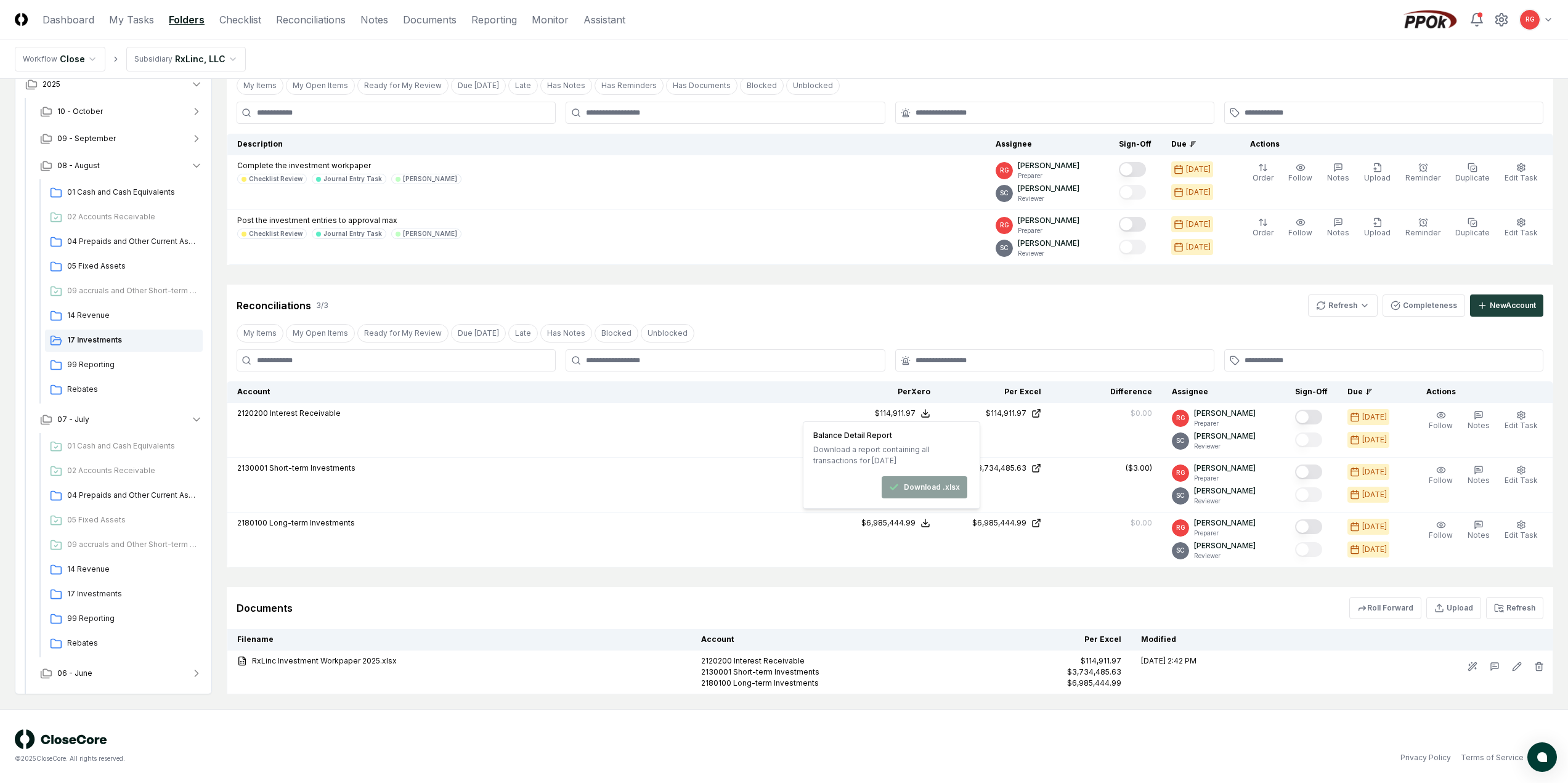
click at [920, 314] on div "Reconciliations 3 / 3 Refresh Completeness New Account" at bounding box center [890, 306] width 1307 height 22
click at [143, 549] on span "09 accruals and Other Short-term Liabilities" at bounding box center [132, 544] width 131 height 11
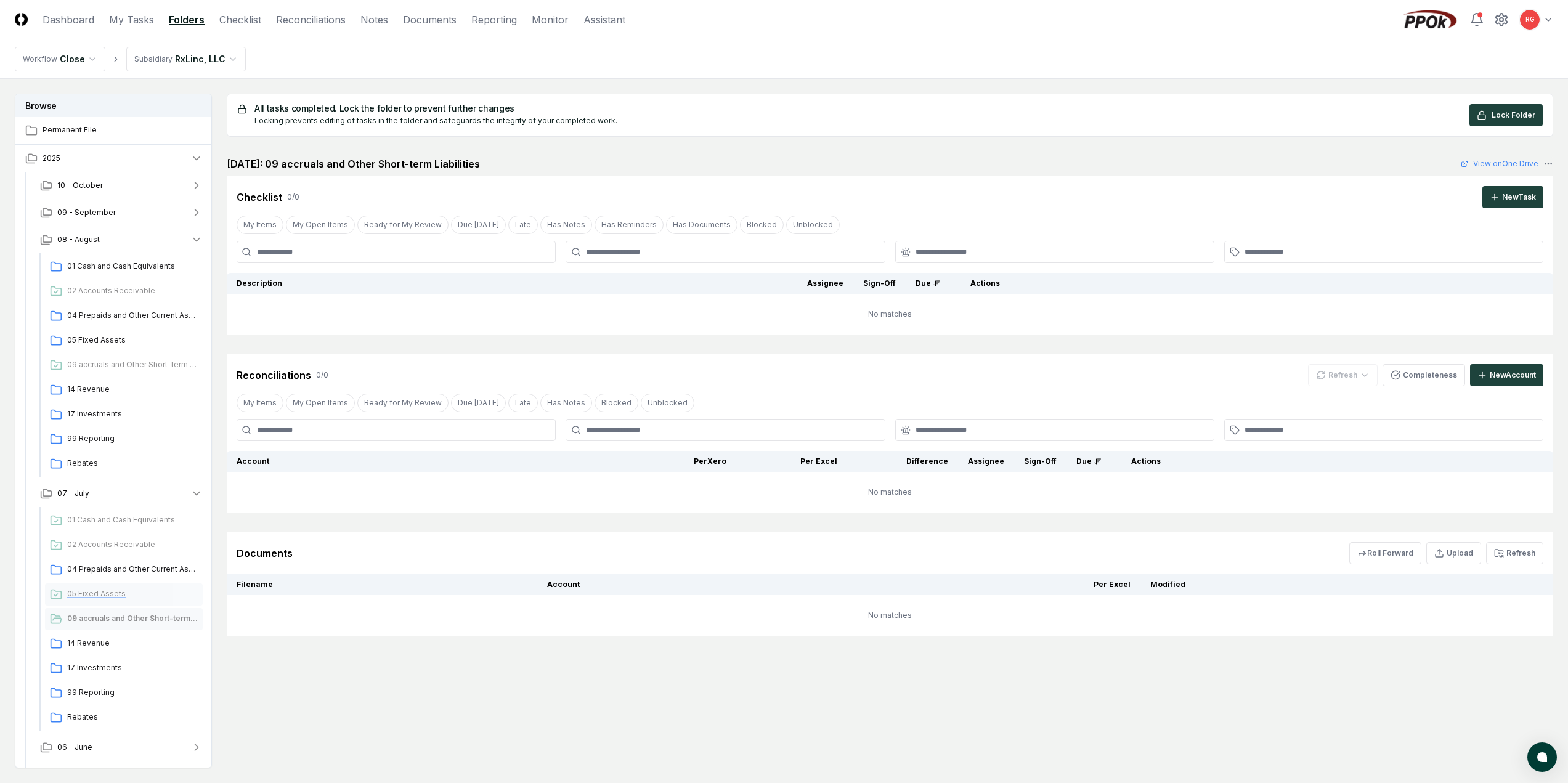
scroll to position [23, 0]
click at [1490, 165] on link "View on One Drive" at bounding box center [1500, 163] width 78 height 11
